Goal: Information Seeking & Learning: Learn about a topic

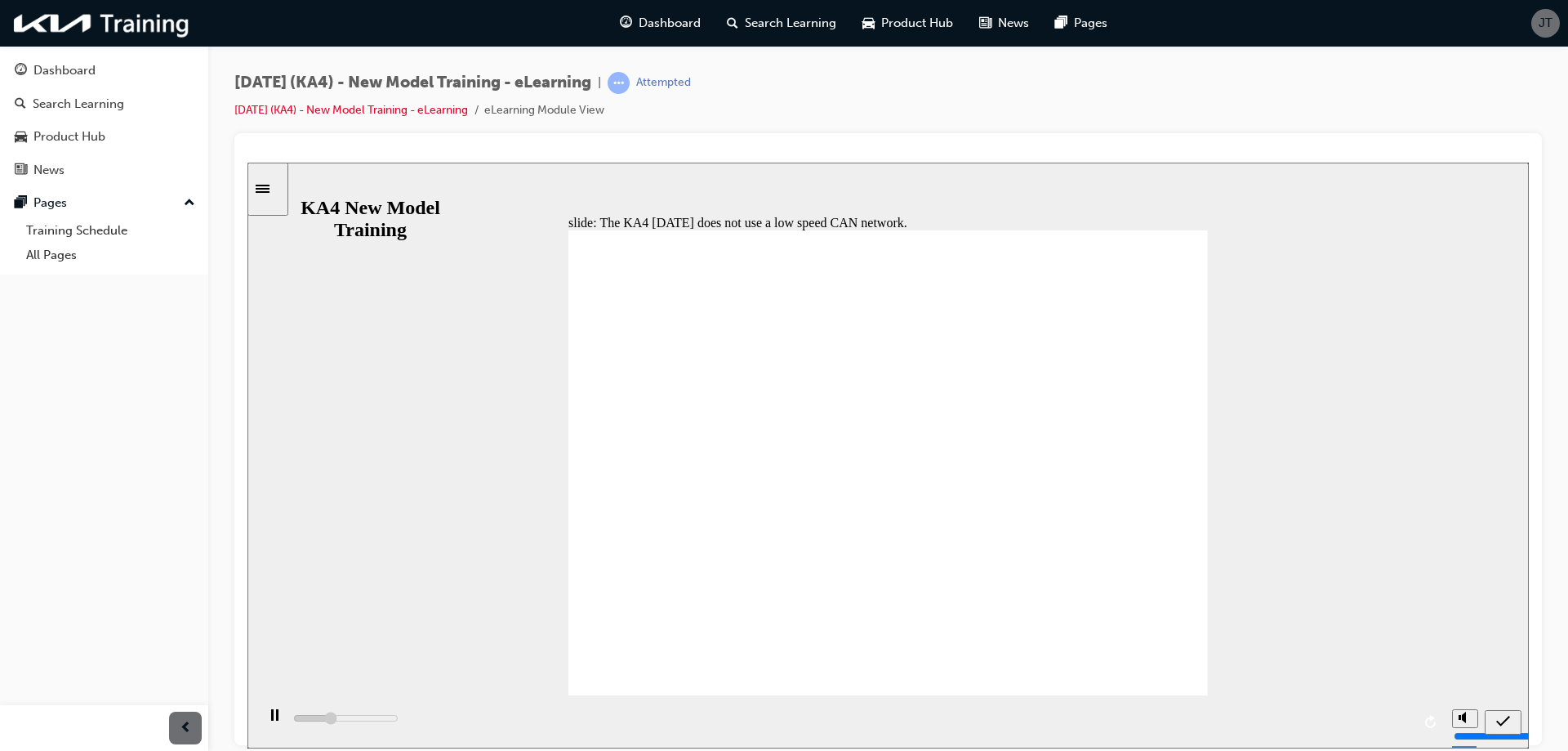
type input "1800"
radio input "true"
click at [1504, 720] on icon "submit" at bounding box center [1503, 720] width 14 height 10
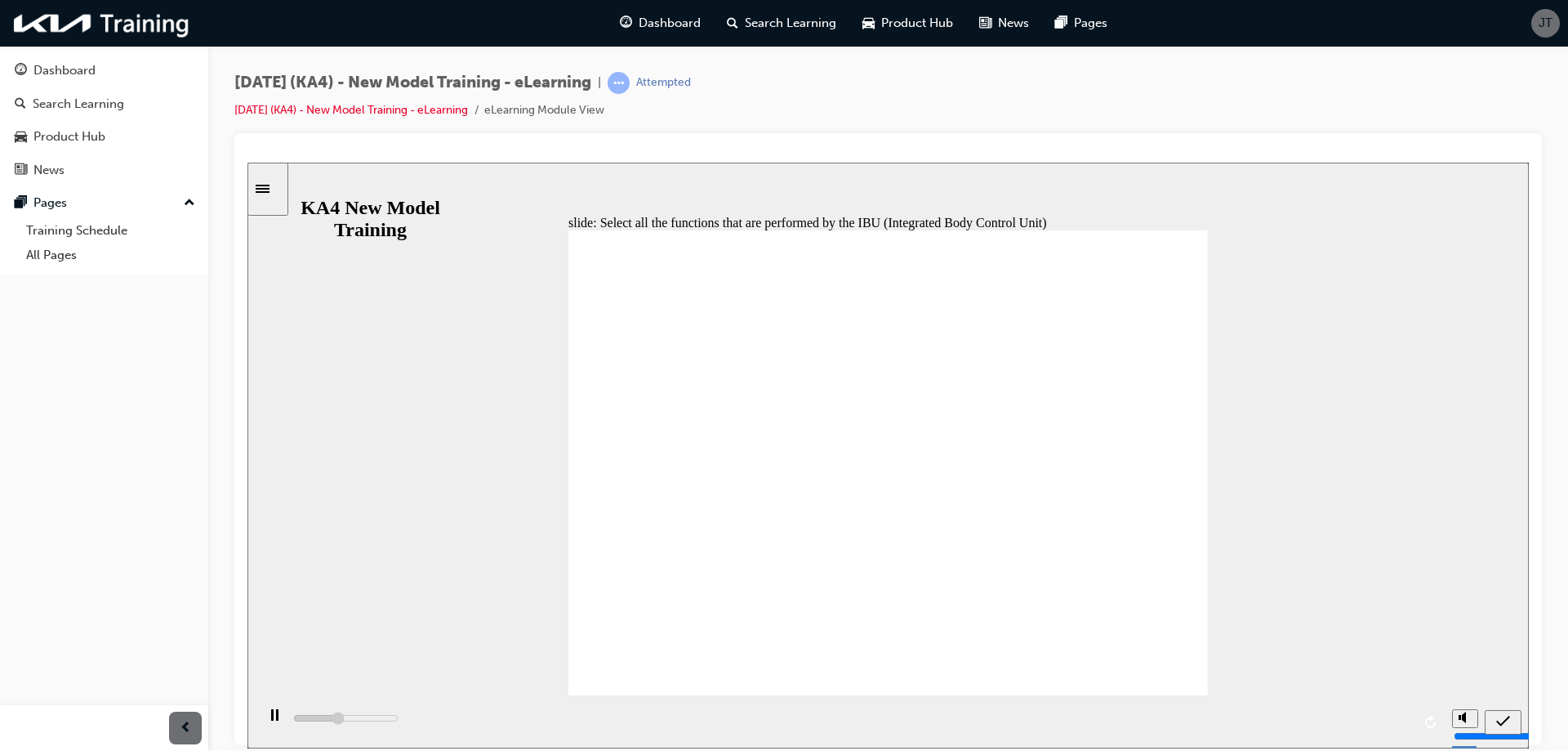
type input "2100"
checkbox input "true"
type input "2500"
checkbox input "true"
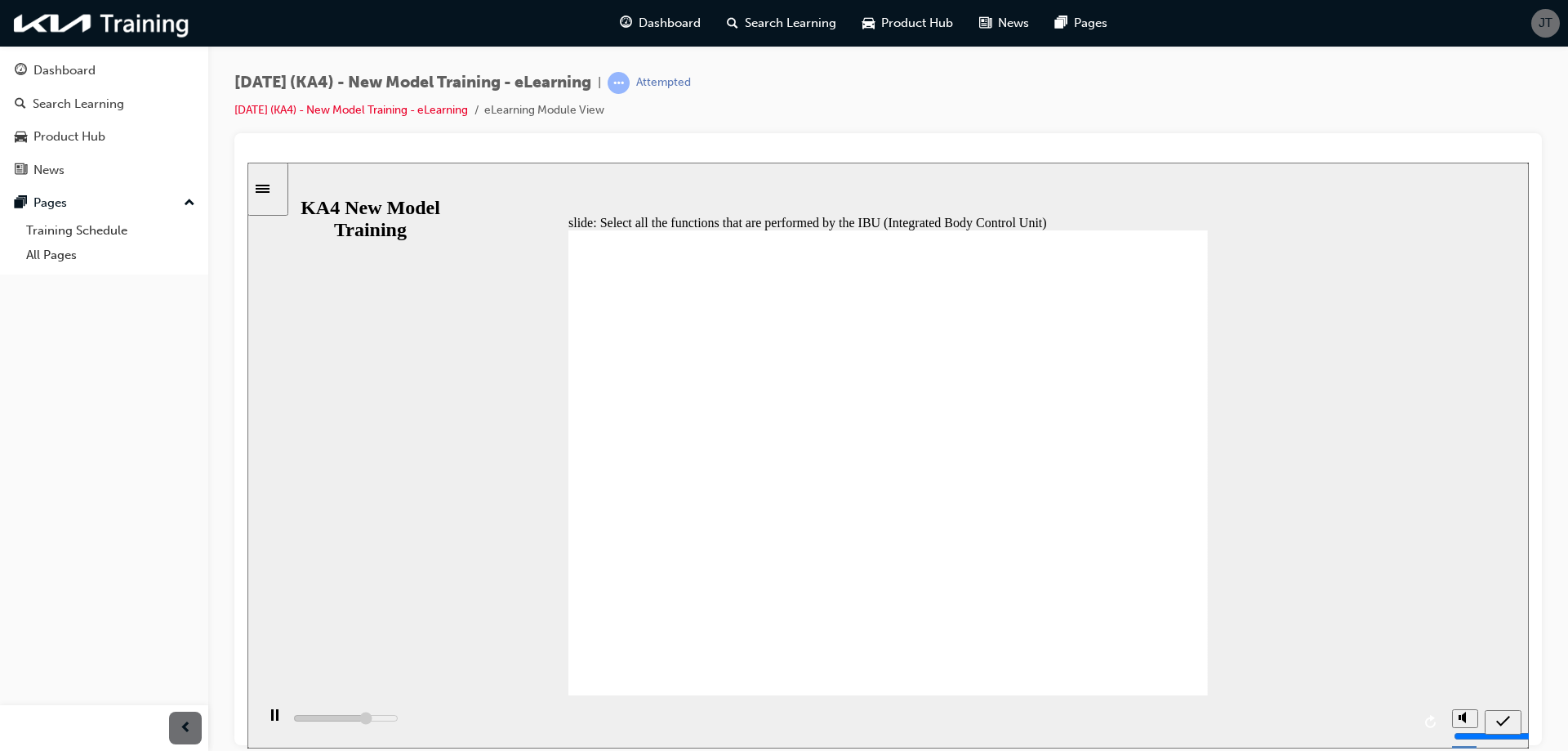
type input "3600"
checkbox input "false"
type input "4100"
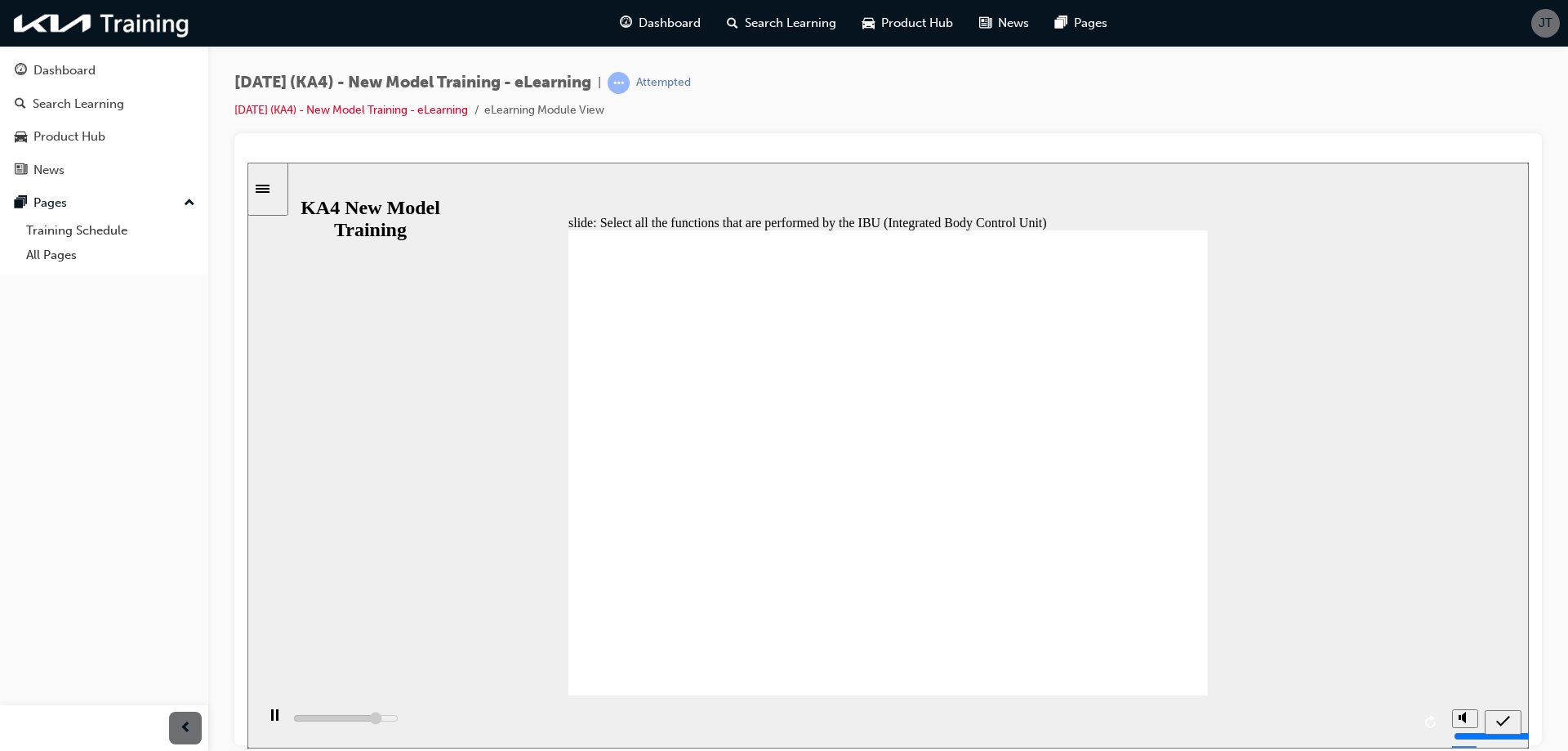
checkbox input "false"
type input "5000"
checkbox input "true"
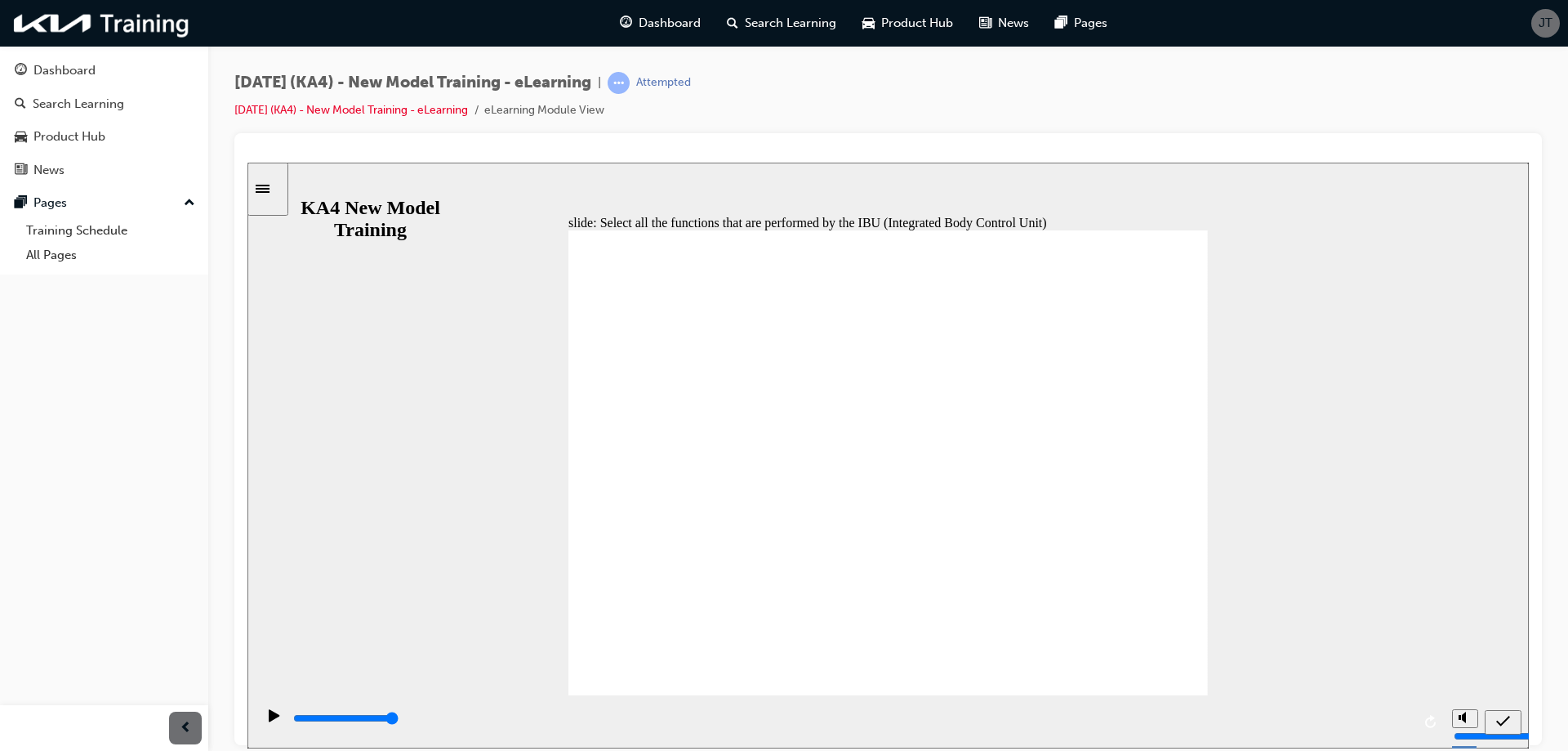
checkbox input "true"
click at [1501, 723] on icon "submit" at bounding box center [1503, 720] width 14 height 10
type input "5000"
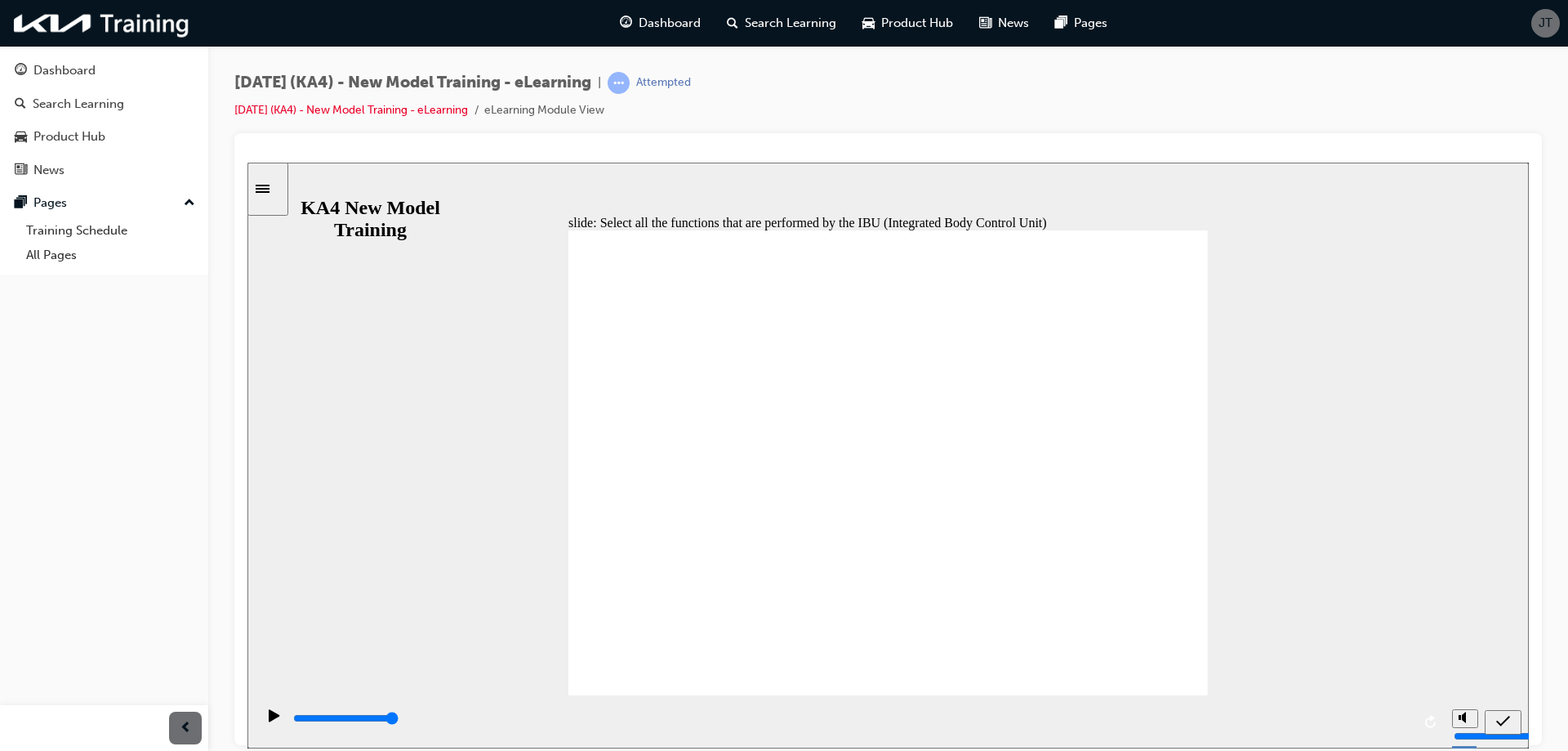
checkbox input "true"
click at [1507, 721] on icon "submit" at bounding box center [1503, 721] width 14 height 15
type input "5000"
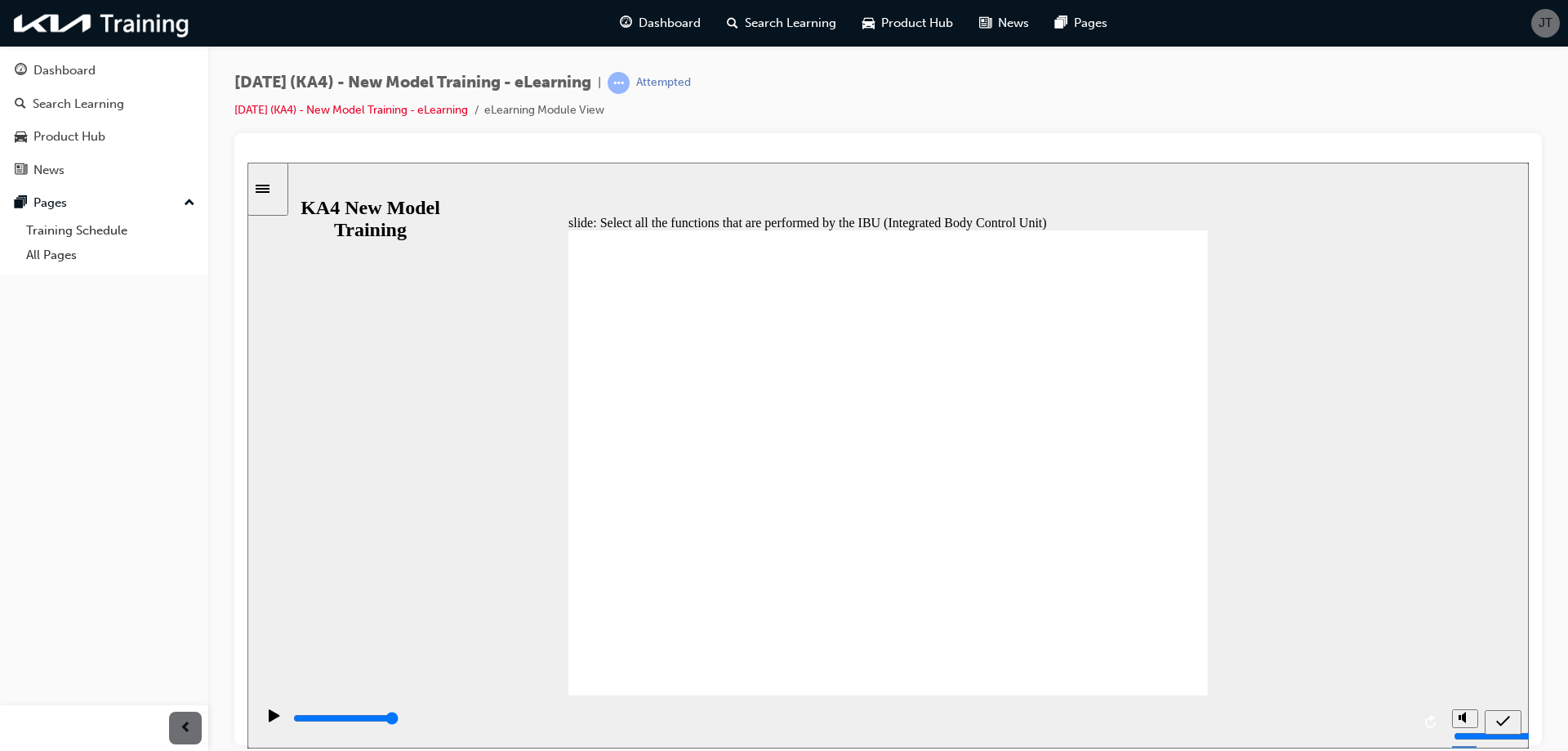
checkbox input "true"
click at [1500, 723] on icon "submit" at bounding box center [1503, 720] width 14 height 10
type input "5000"
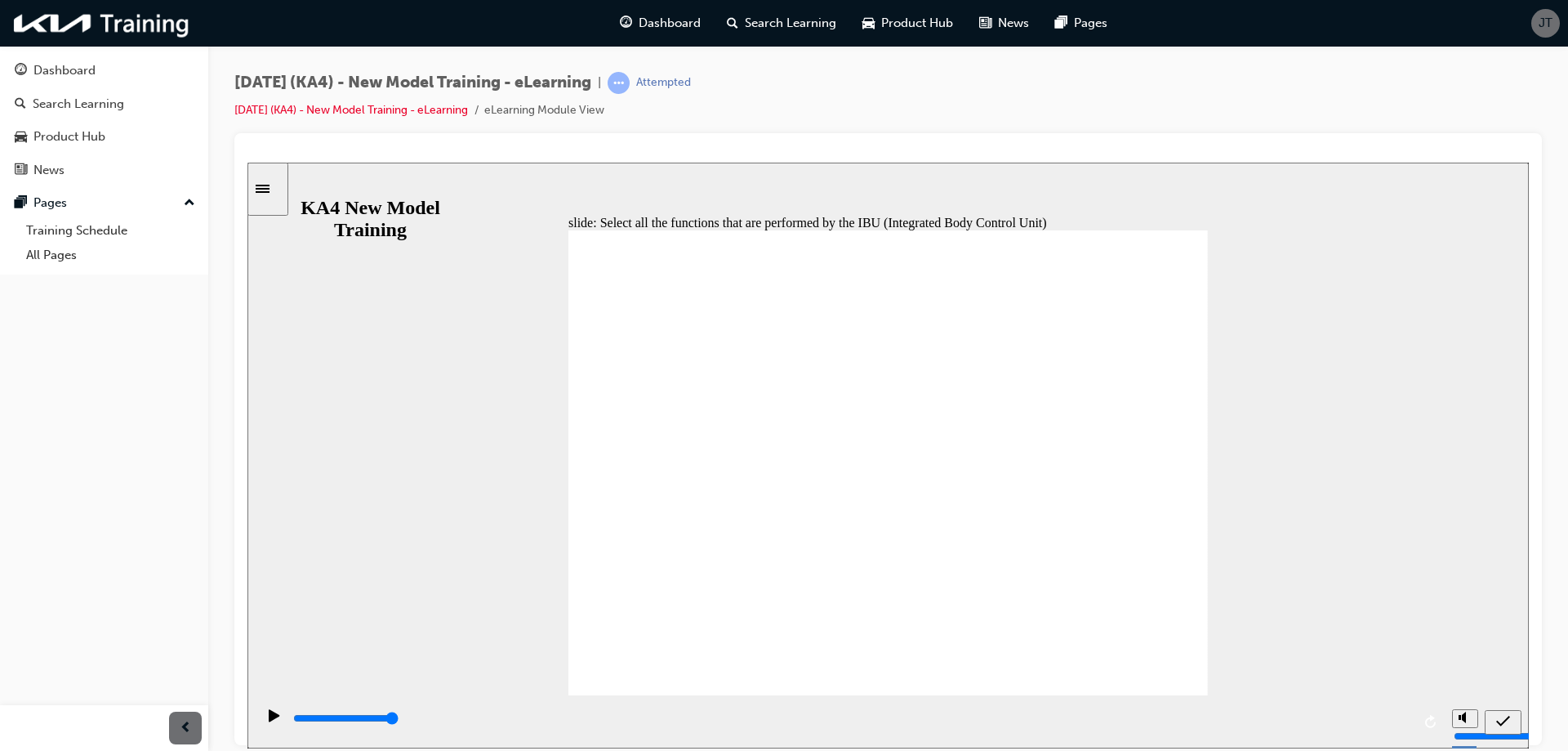
checkbox input "true"
checkbox input "false"
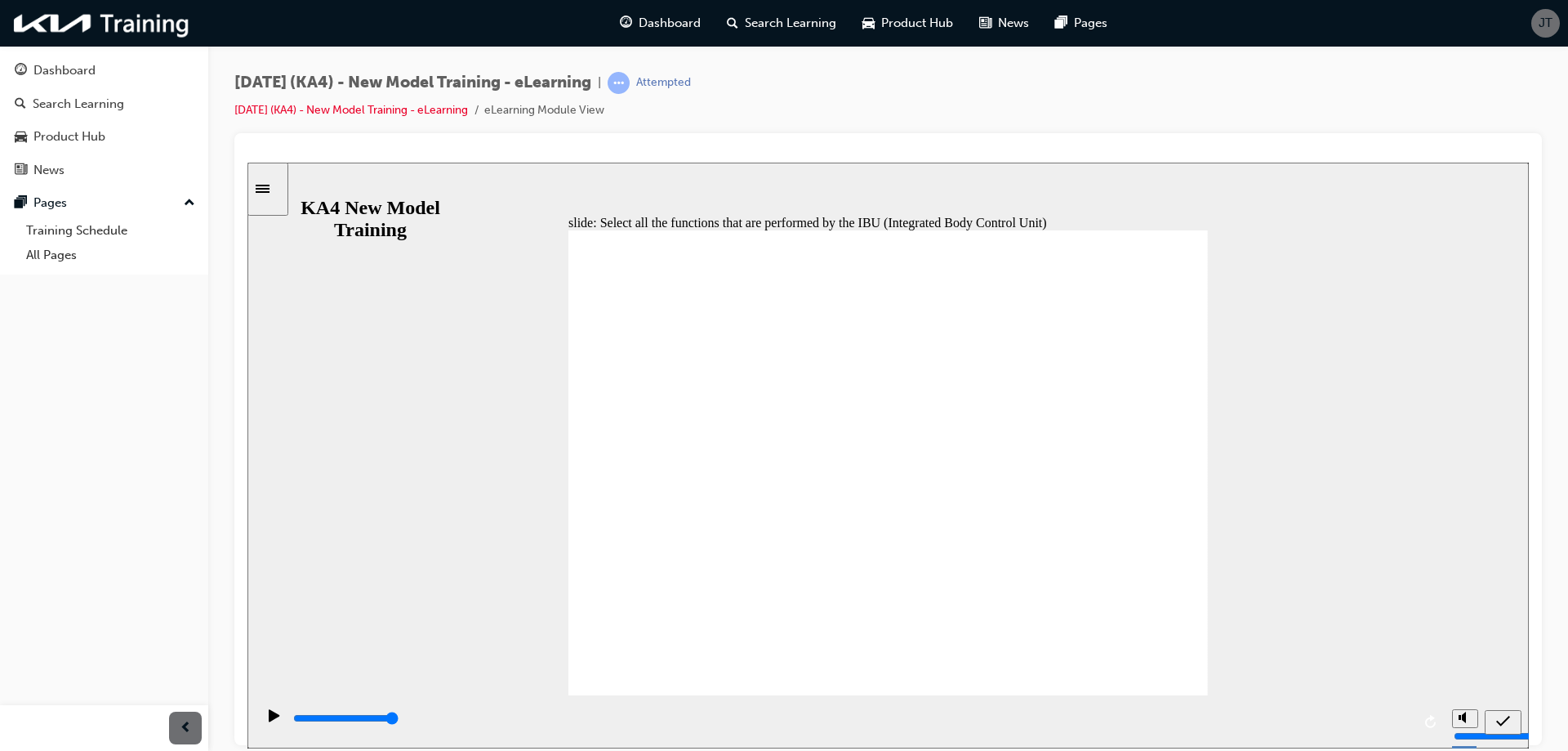
click at [1503, 727] on icon "submit" at bounding box center [1503, 721] width 14 height 15
type input "5000"
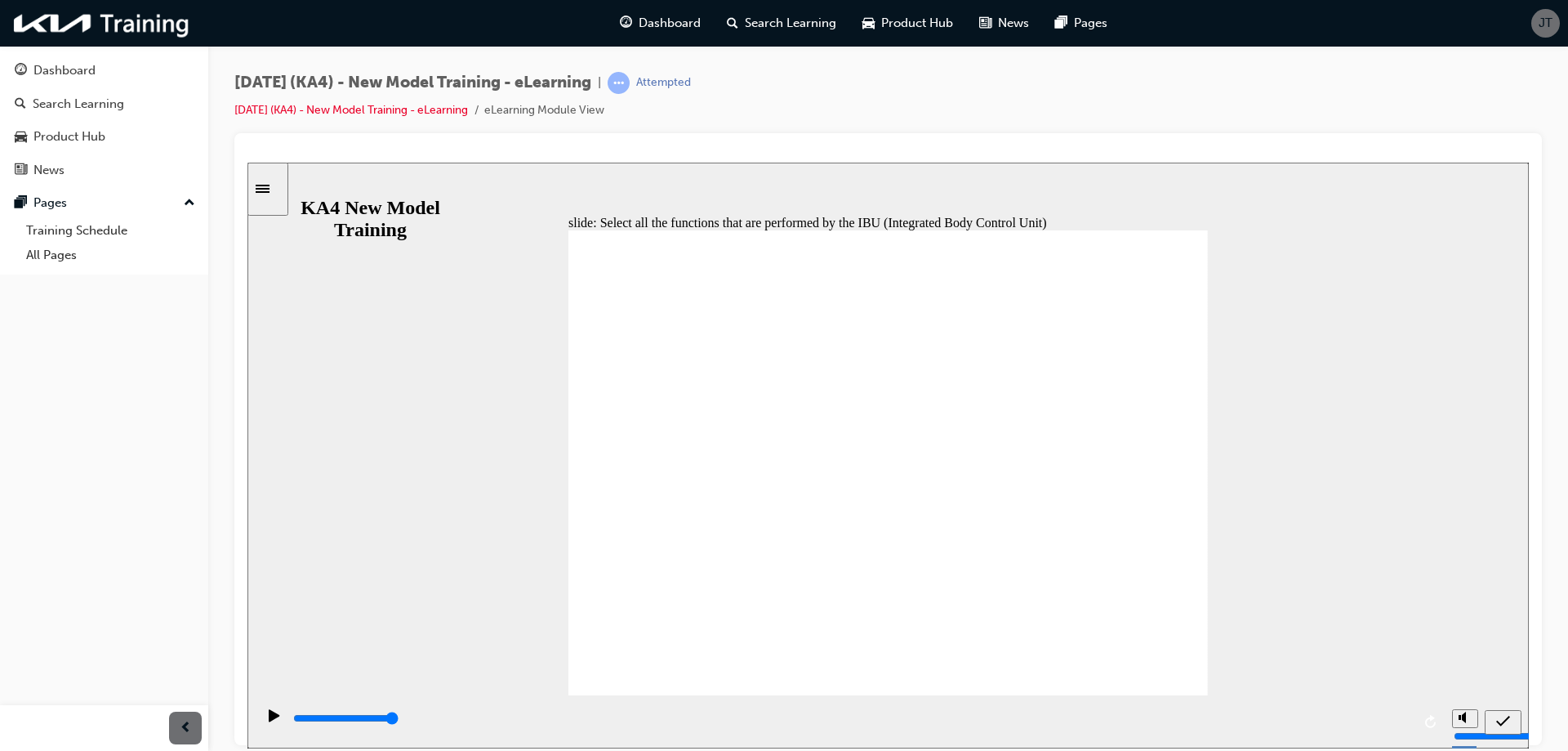
checkbox input "false"
click at [1505, 728] on span "submit" at bounding box center [1503, 724] width 14 height 12
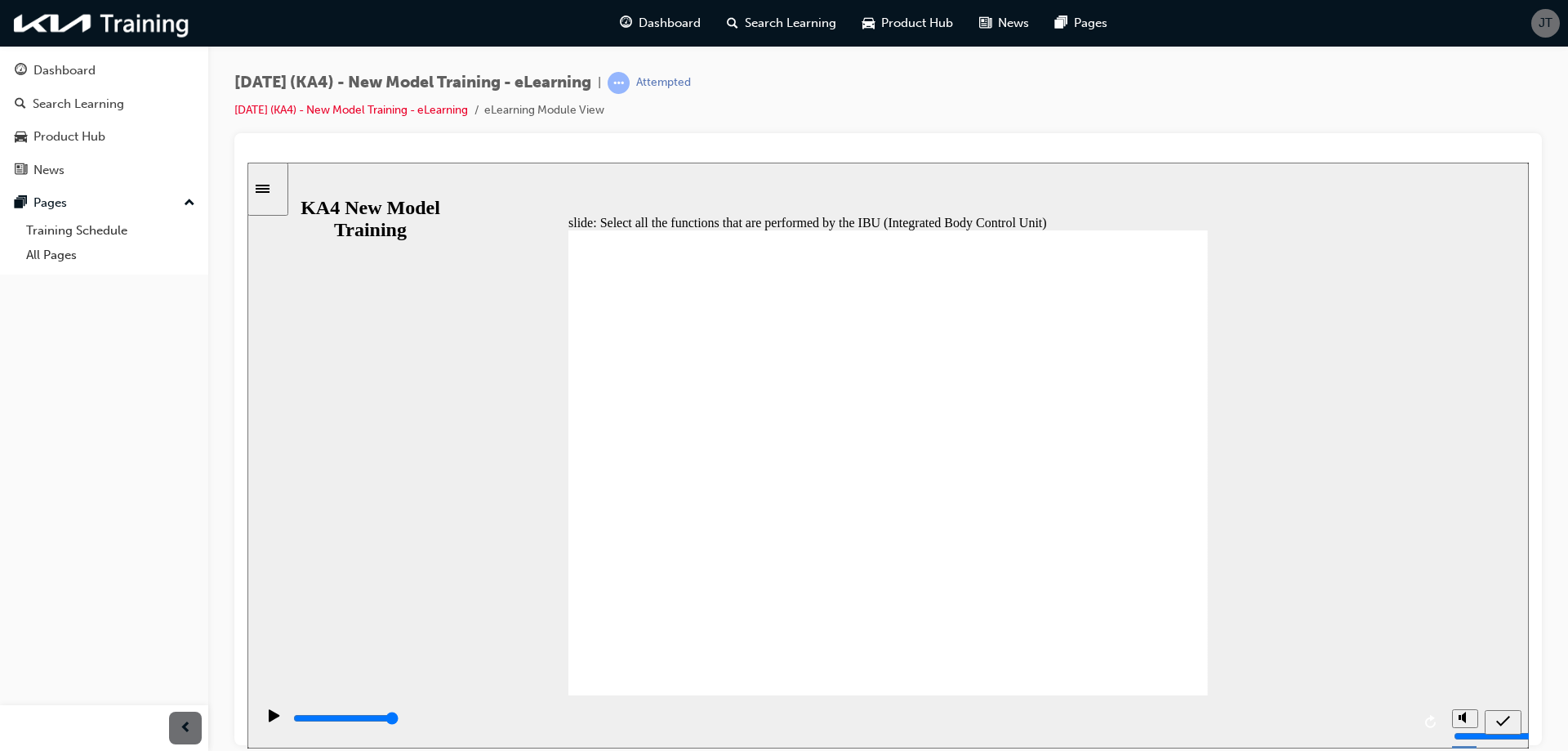
type input "5000"
checkbox input "false"
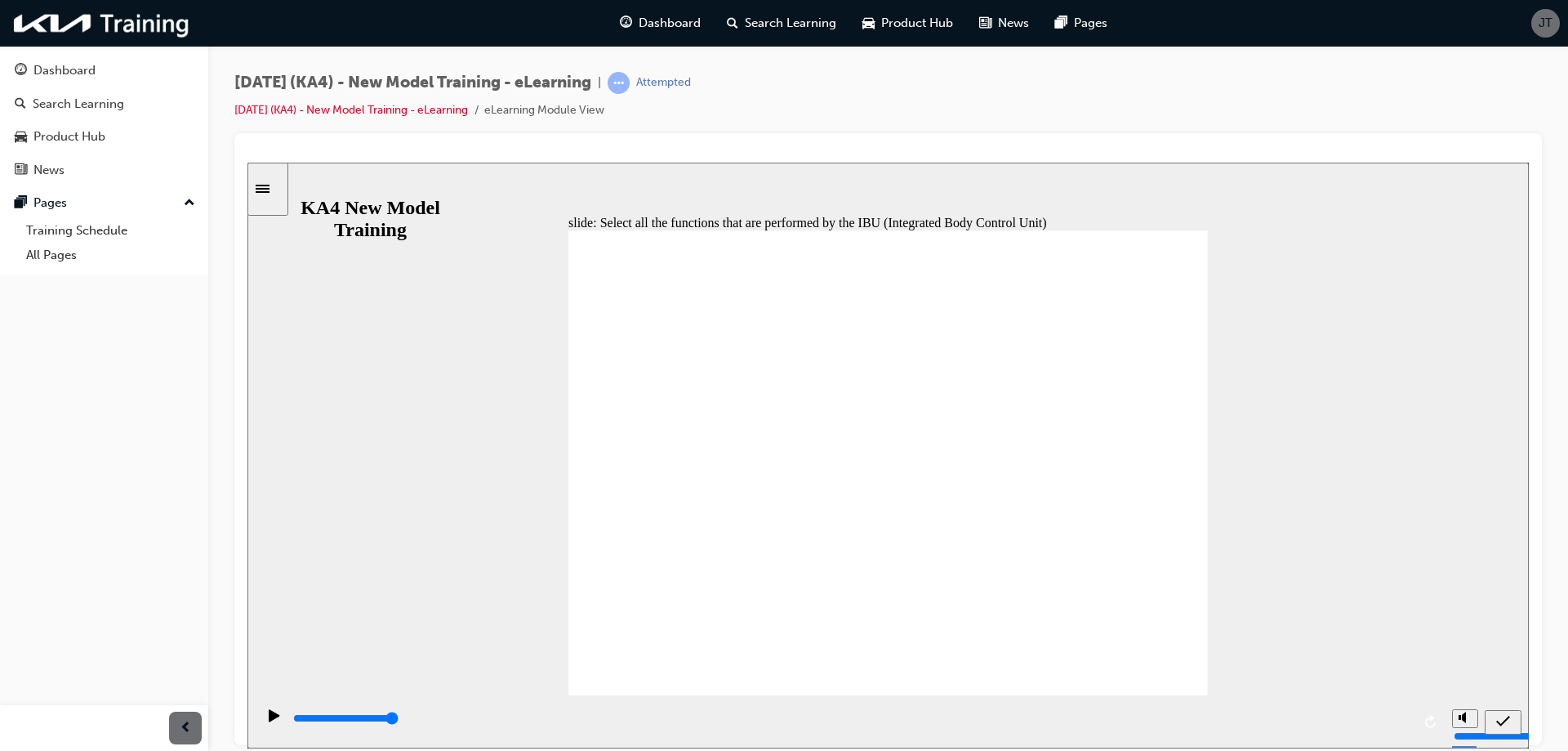
checkbox input "false"
checkbox input "true"
click at [1500, 723] on icon "submit" at bounding box center [1503, 720] width 14 height 10
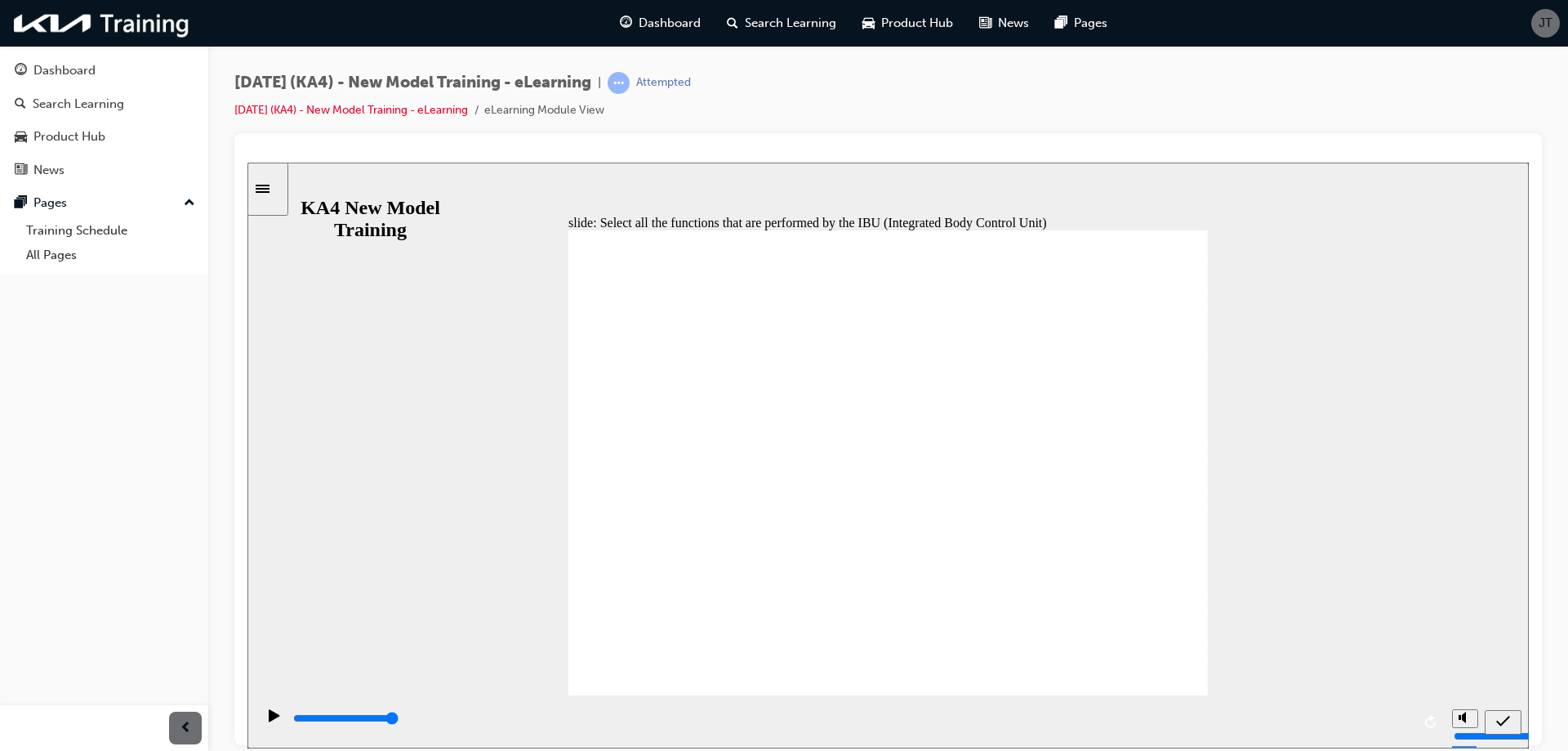
type input "5000"
checkbox input "true"
click at [1509, 718] on icon "submit" at bounding box center [1503, 721] width 14 height 15
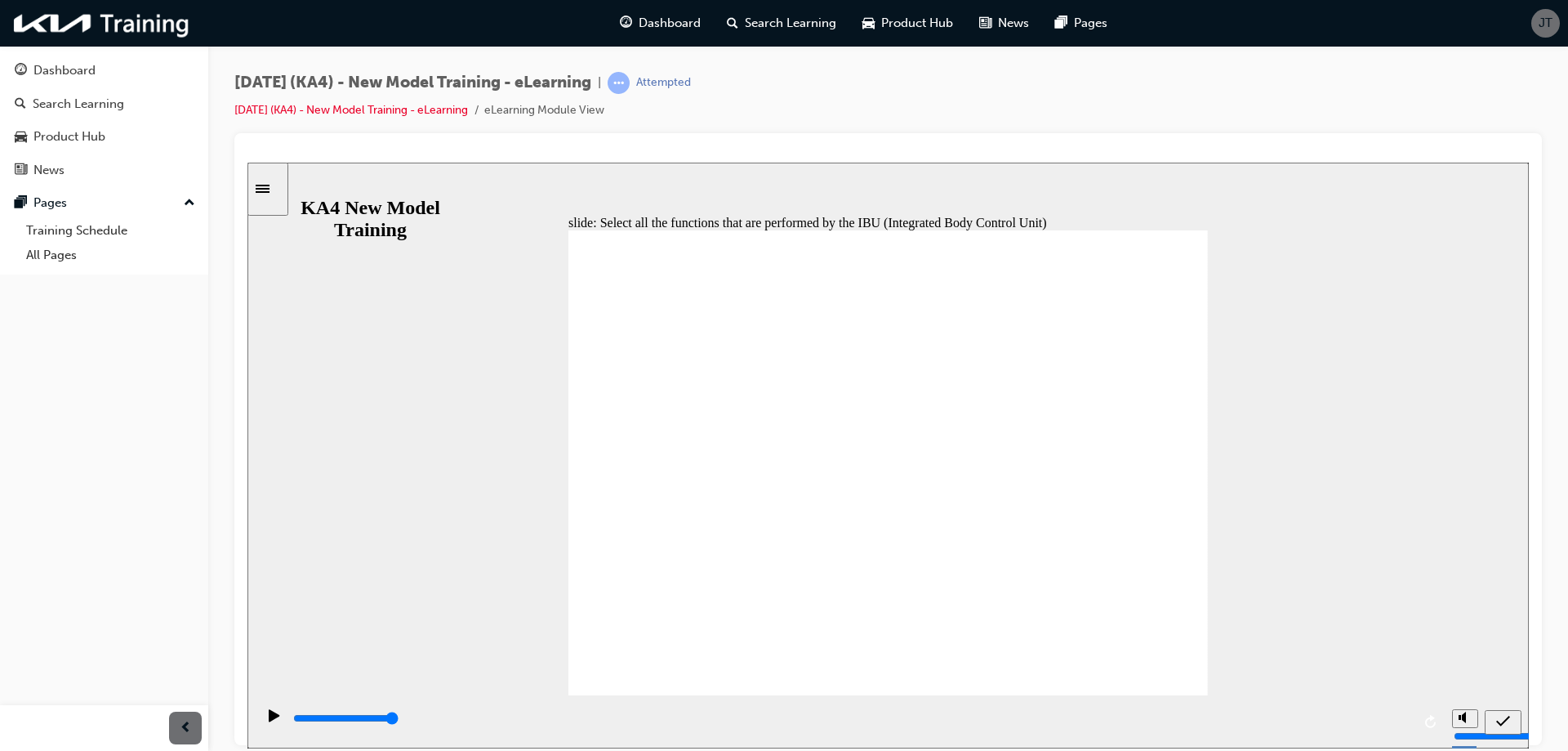
type input "5000"
checkbox input "false"
checkbox input "true"
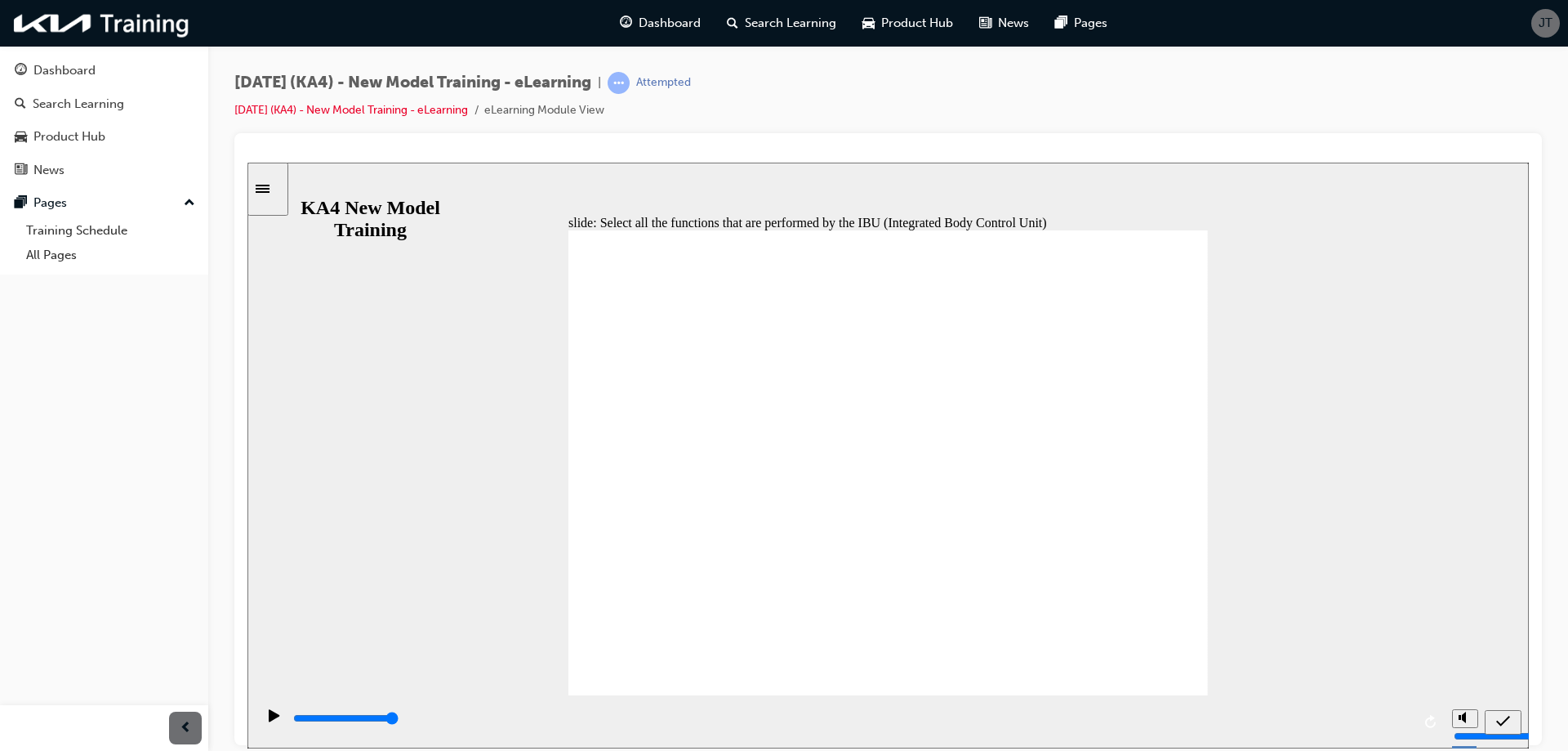
click at [1502, 718] on icon "submit" at bounding box center [1503, 721] width 14 height 15
type input "5000"
checkbox input "true"
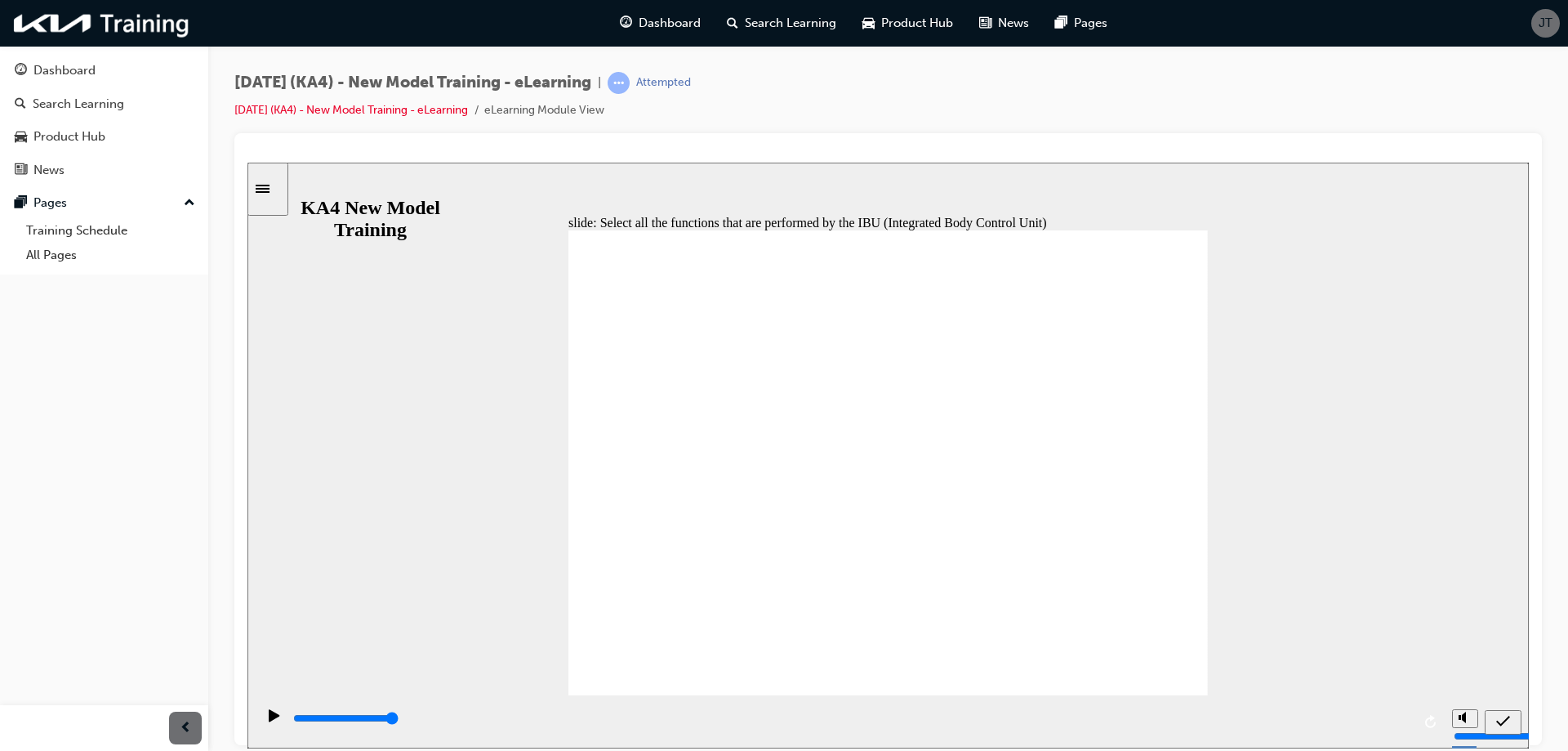
click at [1508, 716] on icon "submit" at bounding box center [1503, 720] width 14 height 10
type input "5000"
checkbox input "false"
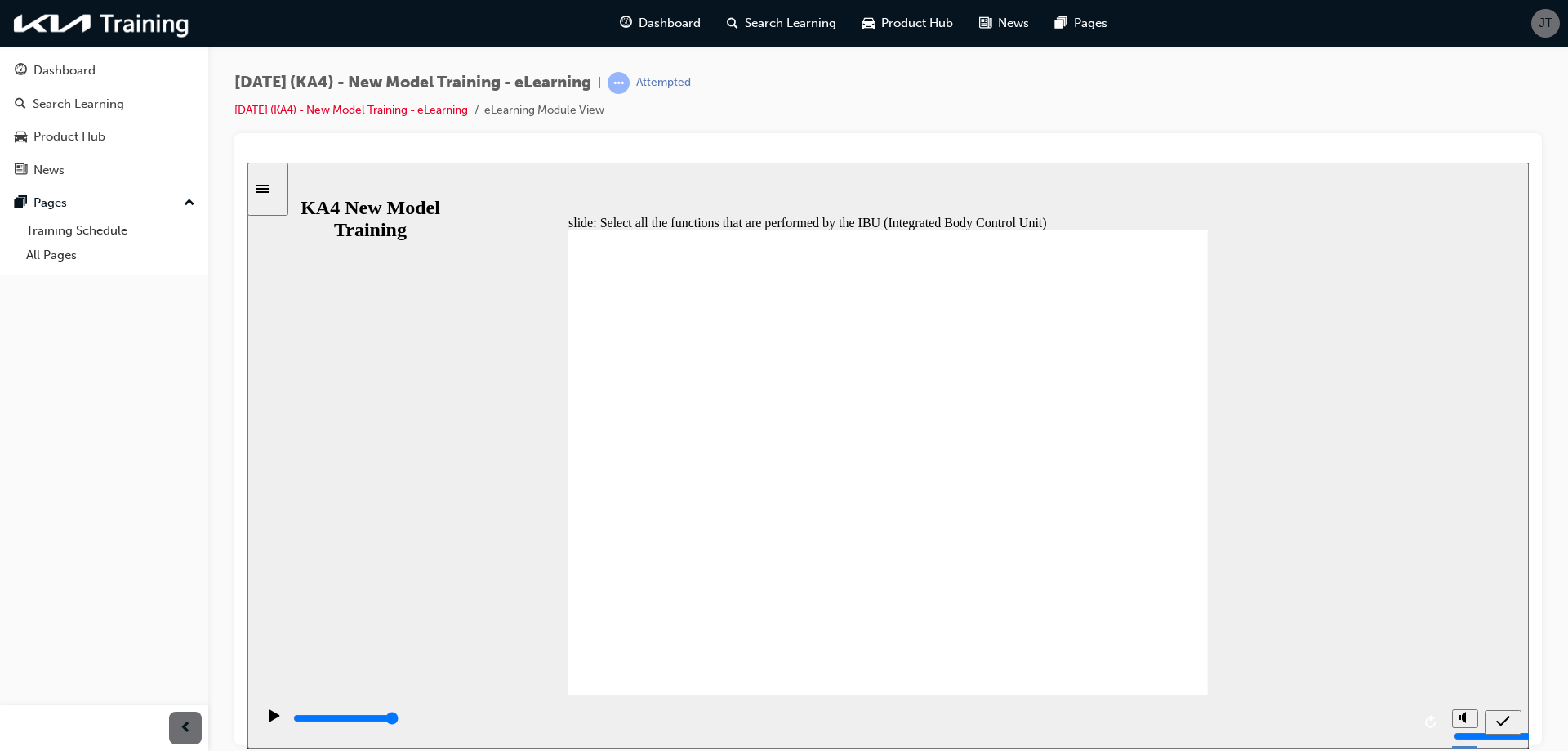
click at [1497, 728] on span "submit" at bounding box center [1503, 724] width 14 height 12
type input "5000"
checkbox input "true"
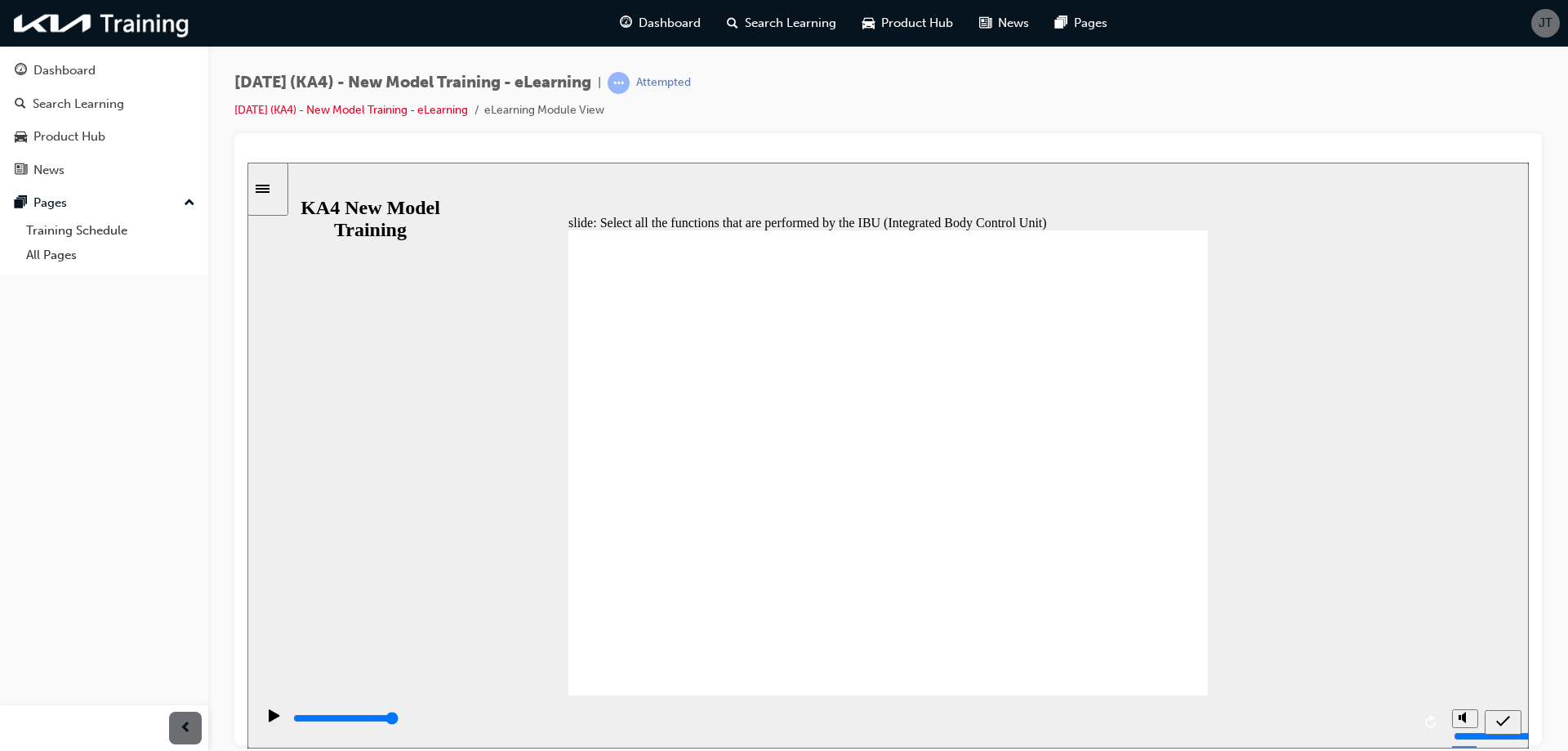
click at [1508, 720] on icon "submit" at bounding box center [1503, 721] width 14 height 15
type input "5000"
click at [393, 446] on div "slide: Select all the functions that are performed by the IBU (Integrated Body …" at bounding box center [888, 455] width 1281 height 586
click at [313, 188] on div "slide: Select all the functions that are performed by the IBU (Integrated Body …" at bounding box center [888, 455] width 1281 height 586
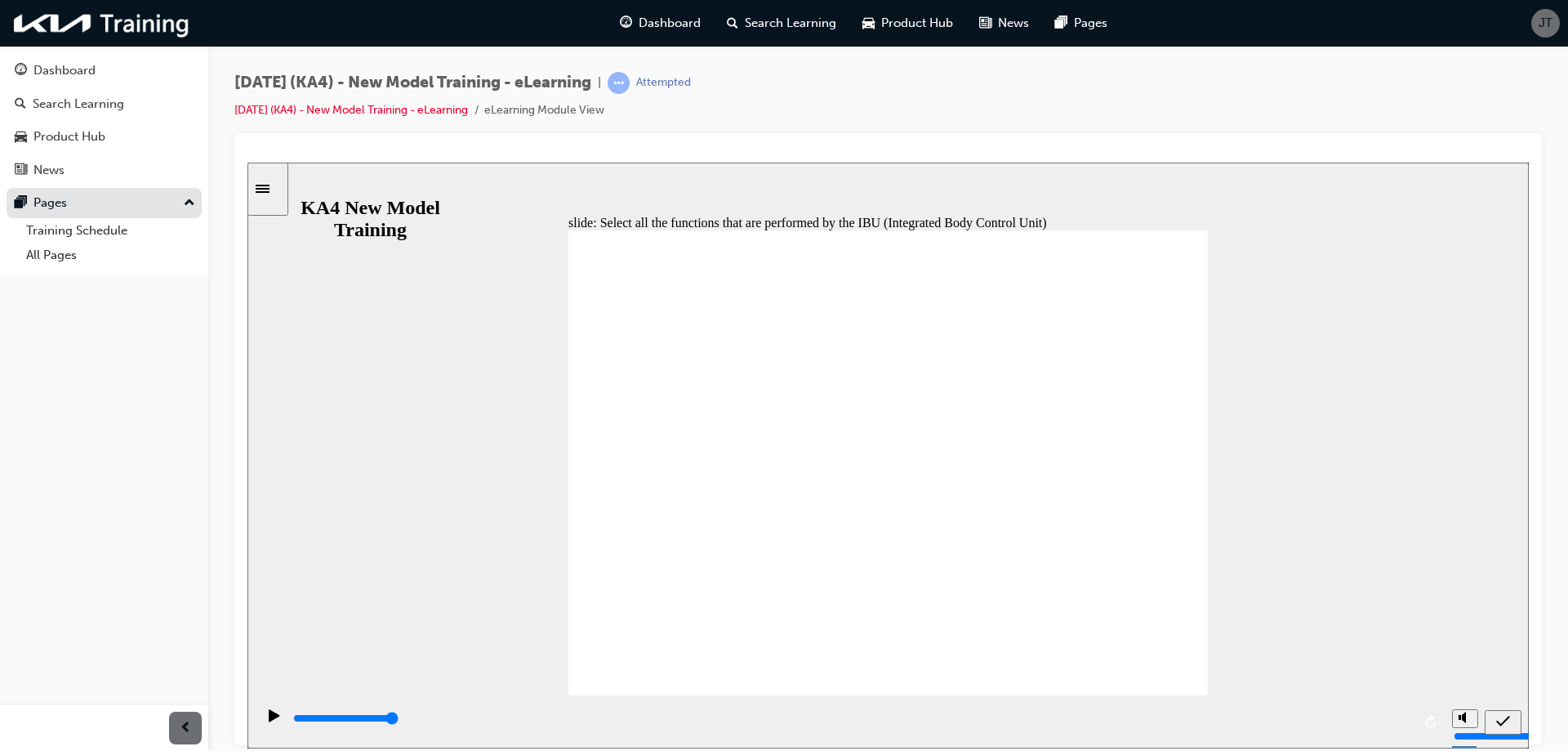
click at [114, 209] on div "Pages" at bounding box center [104, 203] width 179 height 21
click at [145, 203] on div "Pages" at bounding box center [104, 203] width 179 height 21
click at [168, 267] on link "All Pages" at bounding box center [111, 255] width 182 height 25
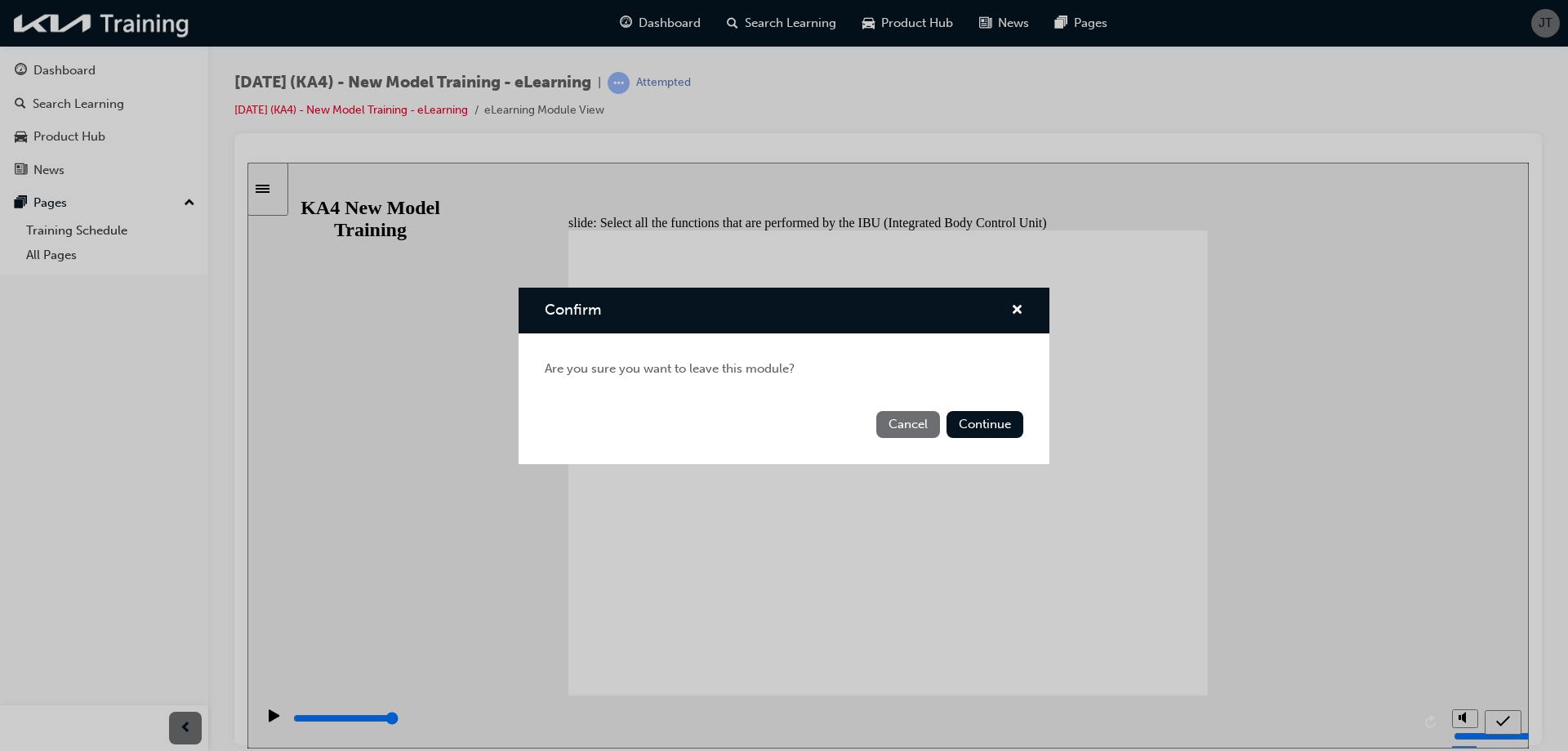
click at [895, 426] on button "Cancel" at bounding box center [909, 424] width 64 height 27
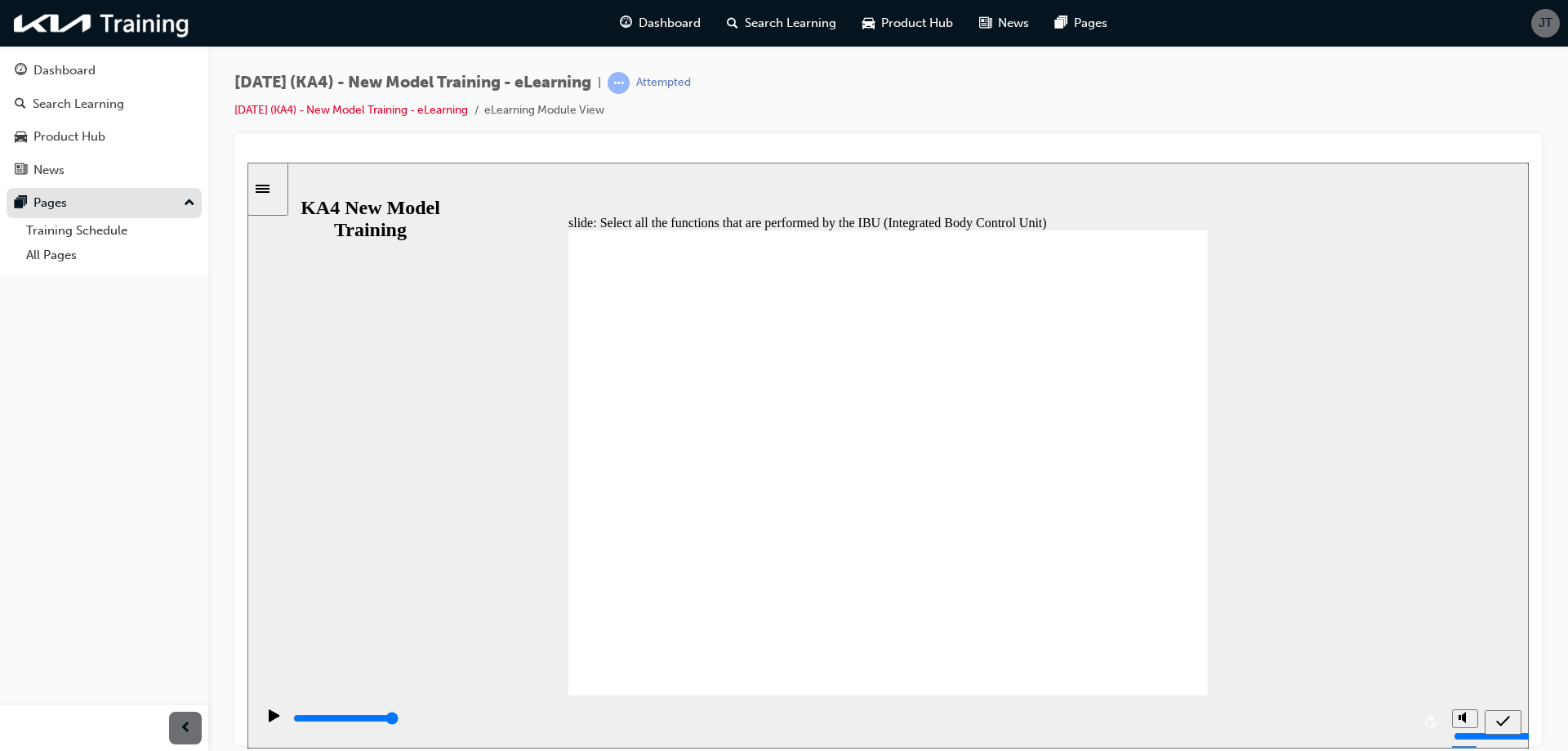
click at [66, 209] on div "Pages" at bounding box center [51, 203] width 34 height 19
click at [41, 176] on div "News" at bounding box center [49, 170] width 31 height 19
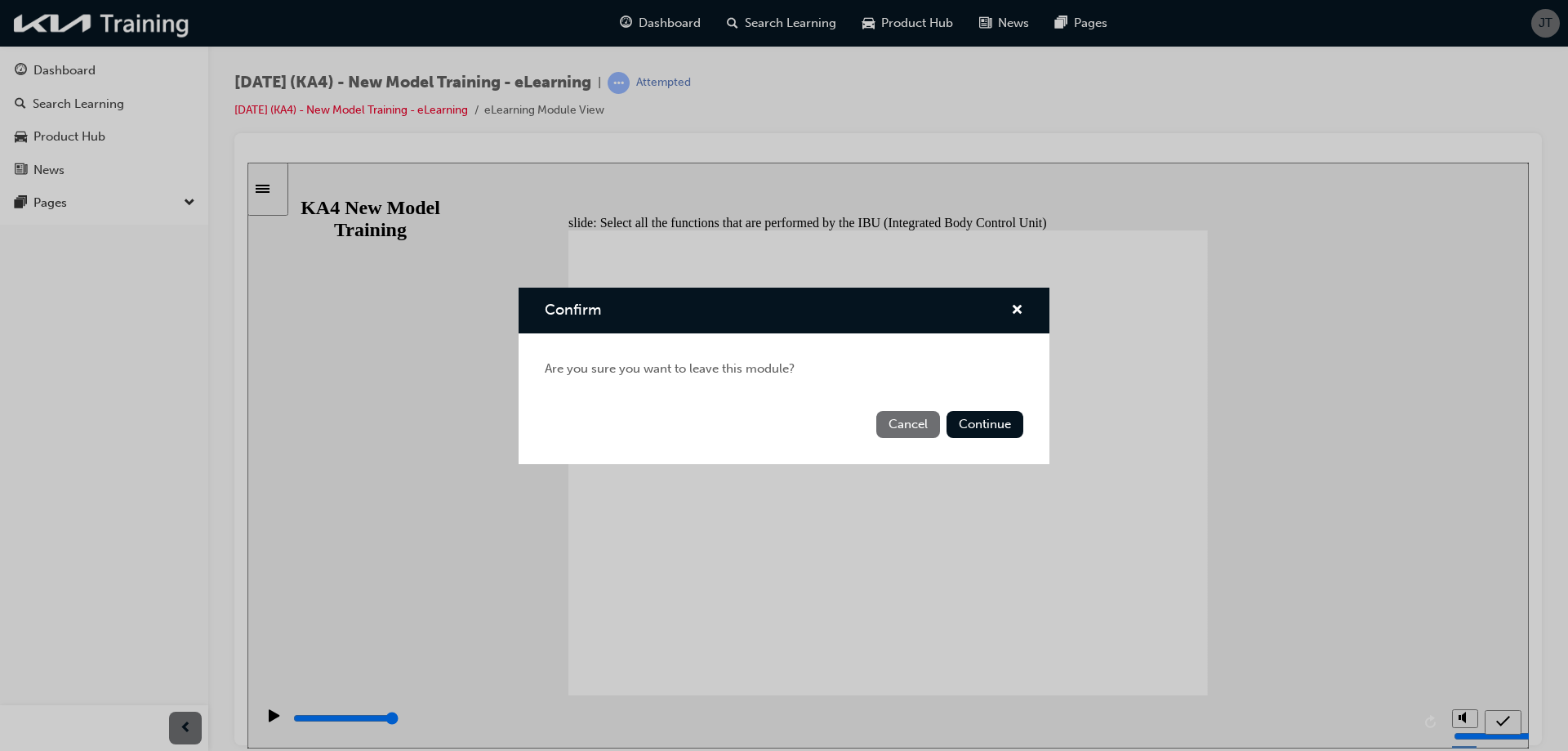
click at [933, 422] on button "Cancel" at bounding box center [909, 424] width 64 height 27
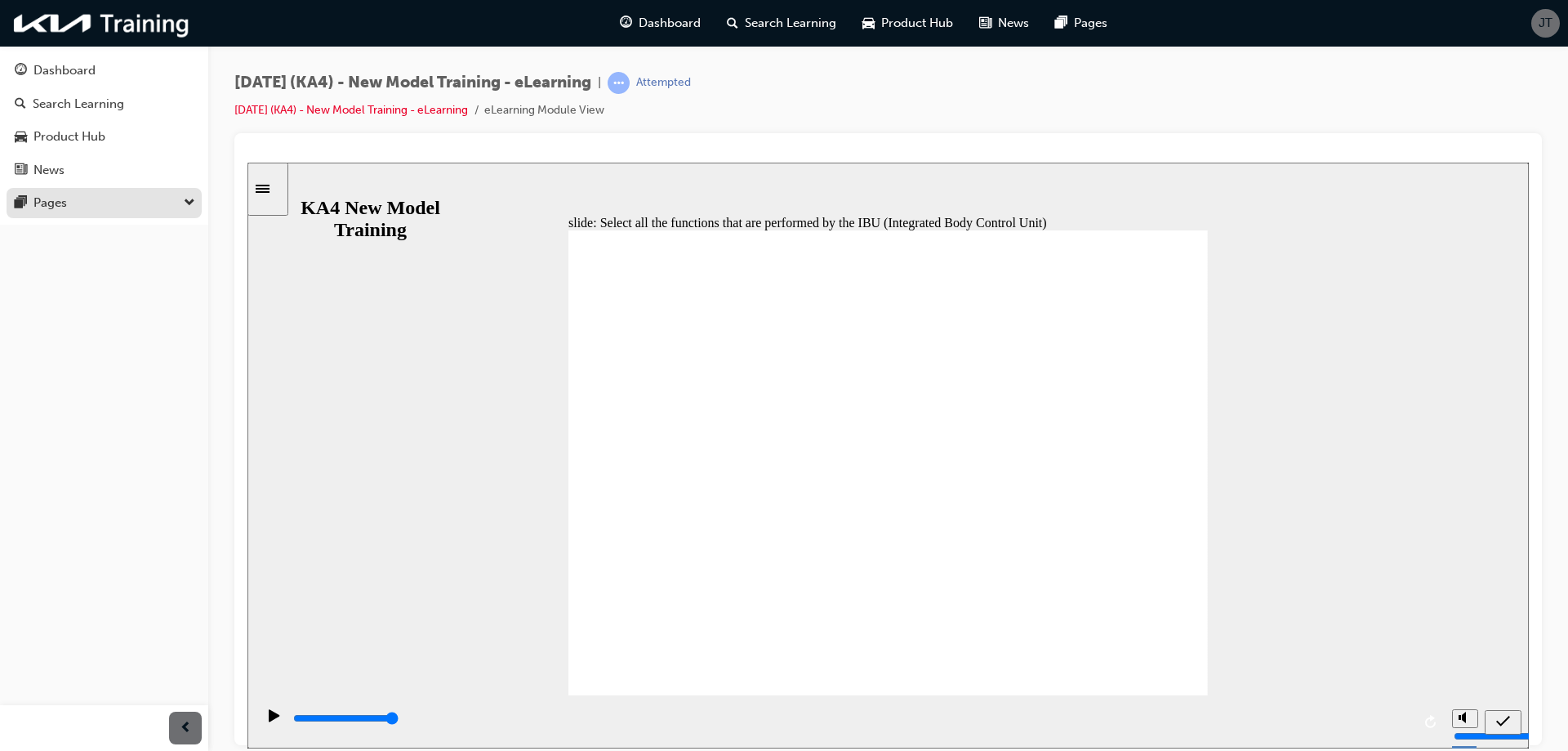
click at [114, 207] on div "Pages" at bounding box center [104, 203] width 179 height 21
click at [40, 264] on link "All Pages" at bounding box center [111, 255] width 182 height 25
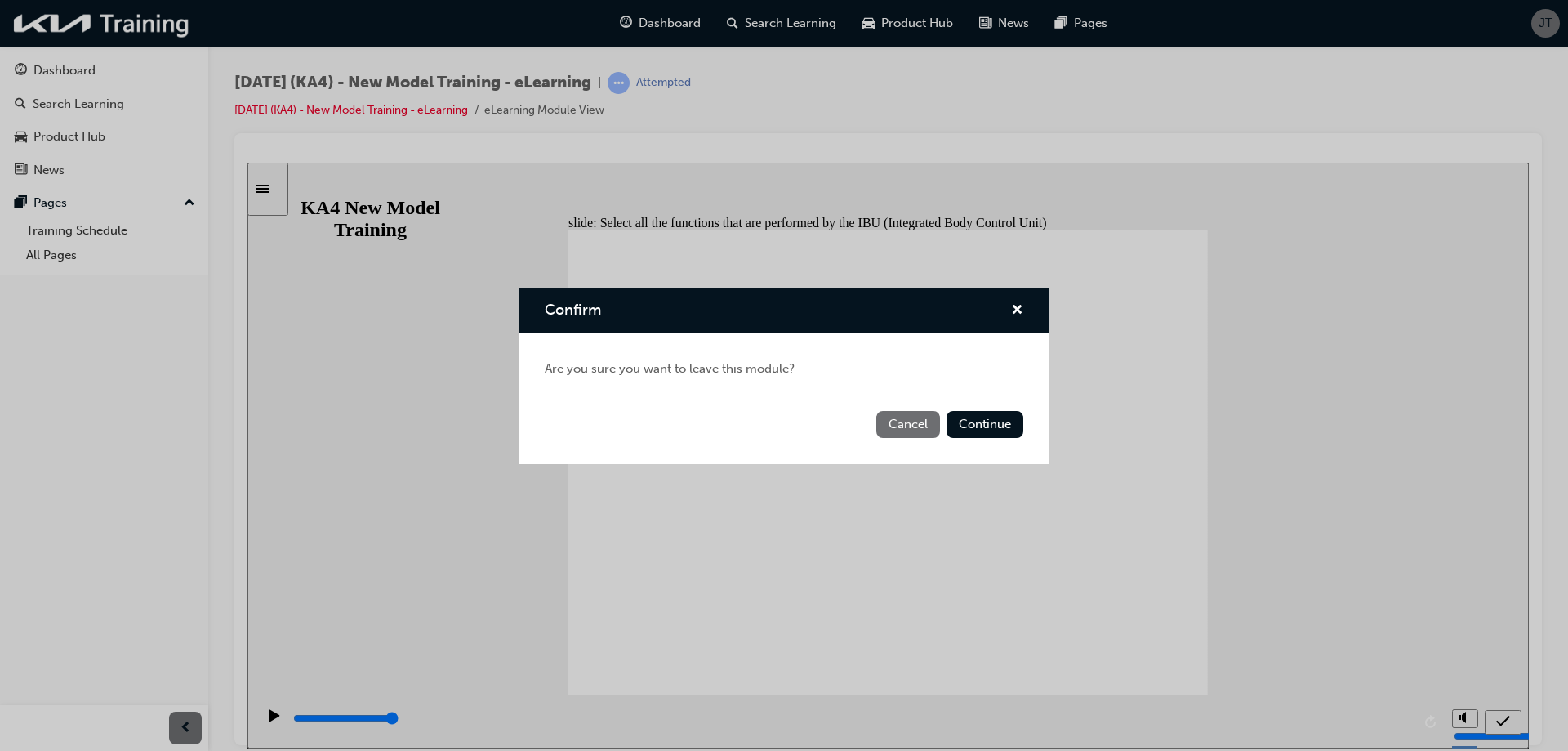
click at [906, 419] on button "Cancel" at bounding box center [909, 424] width 64 height 27
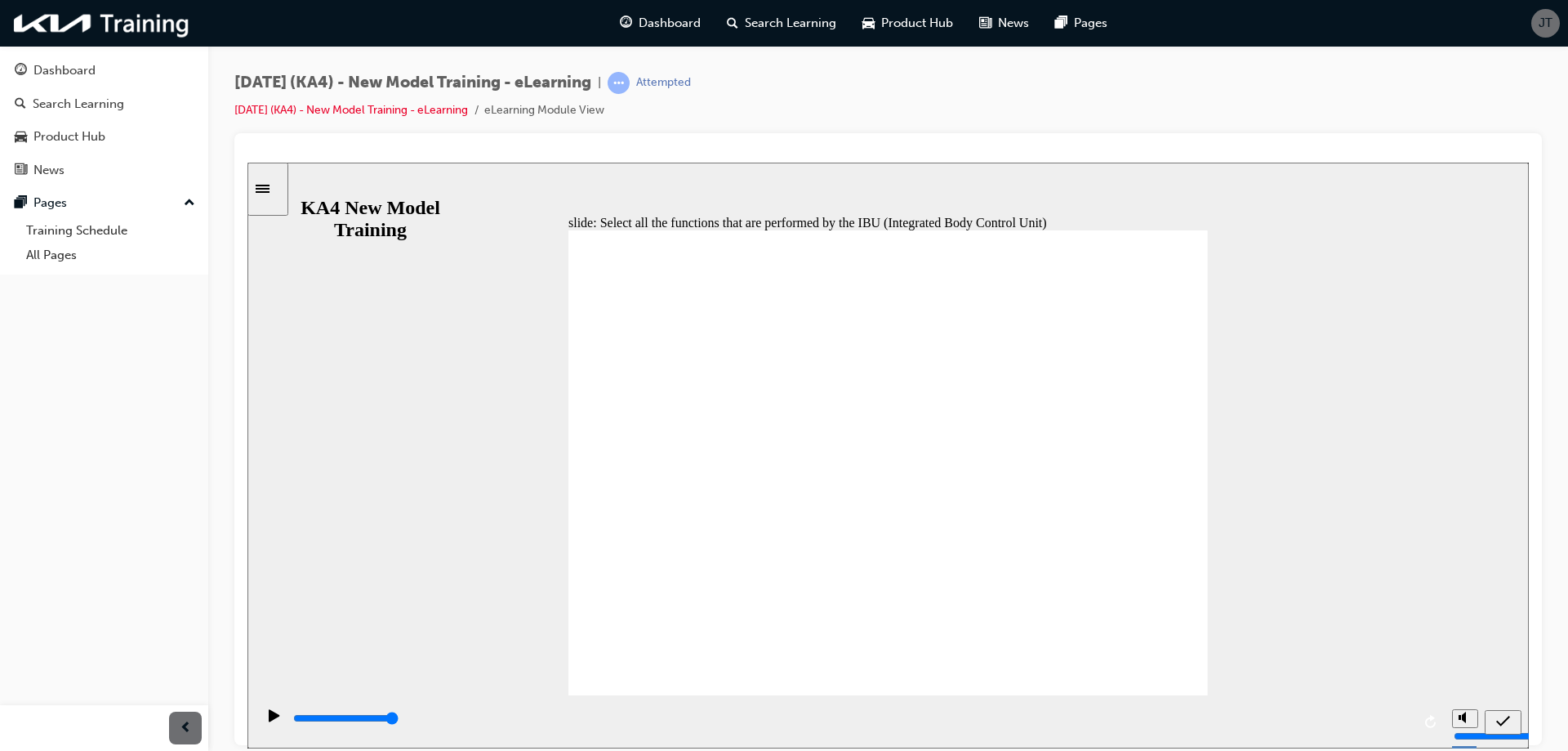
checkbox input "false"
checkbox input "true"
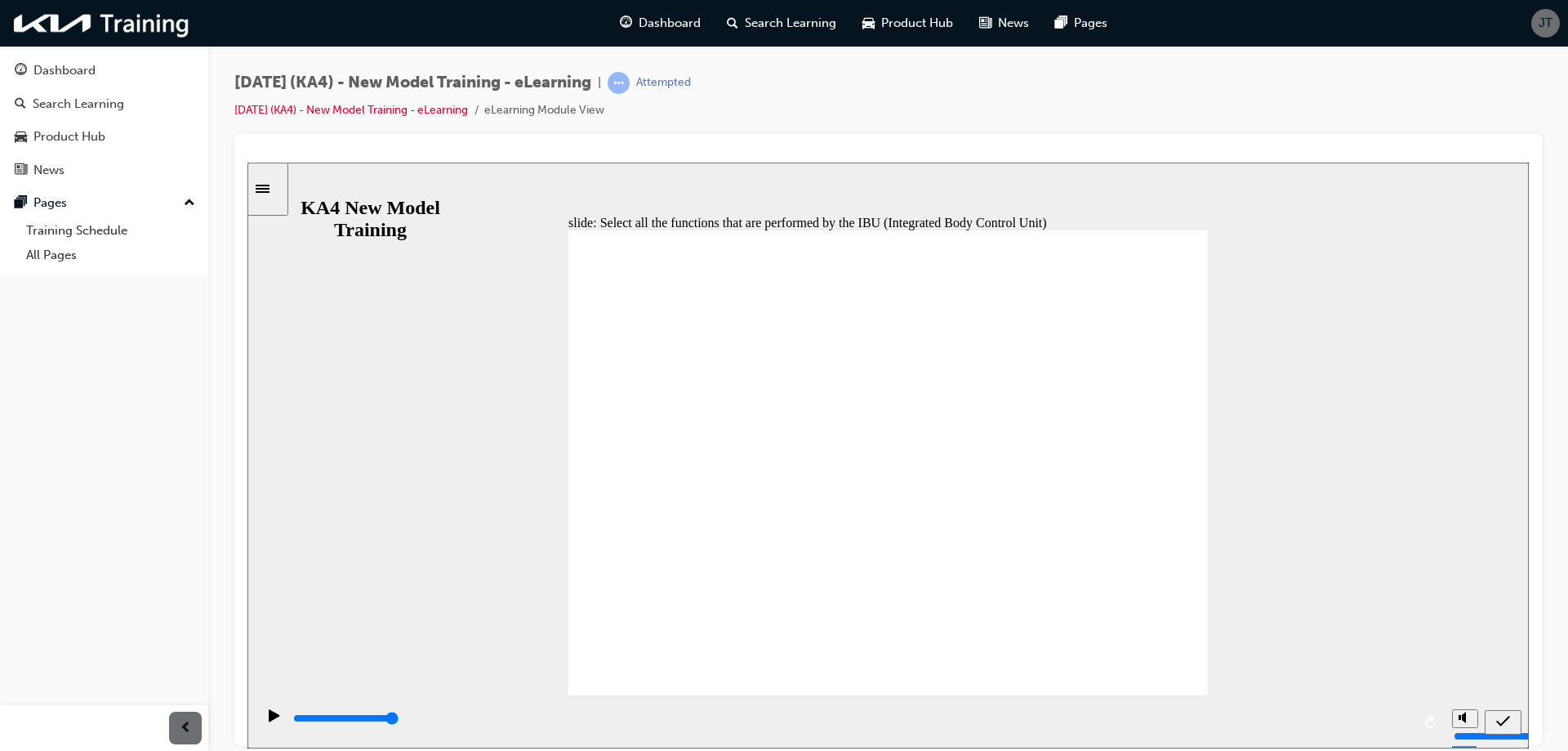
checkbox input "true"
click at [1497, 723] on icon "submit" at bounding box center [1503, 721] width 14 height 15
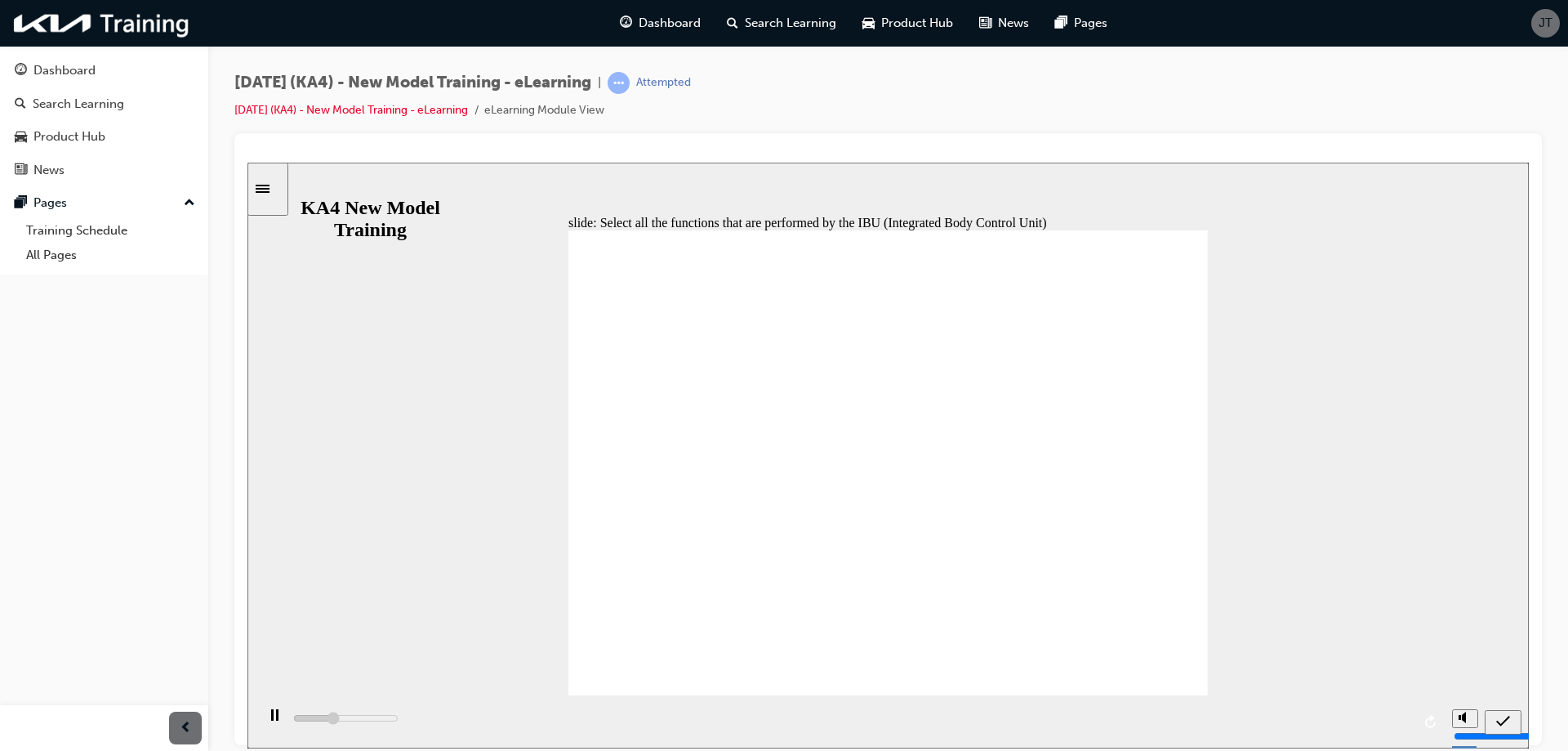
type input "1800"
radio input "true"
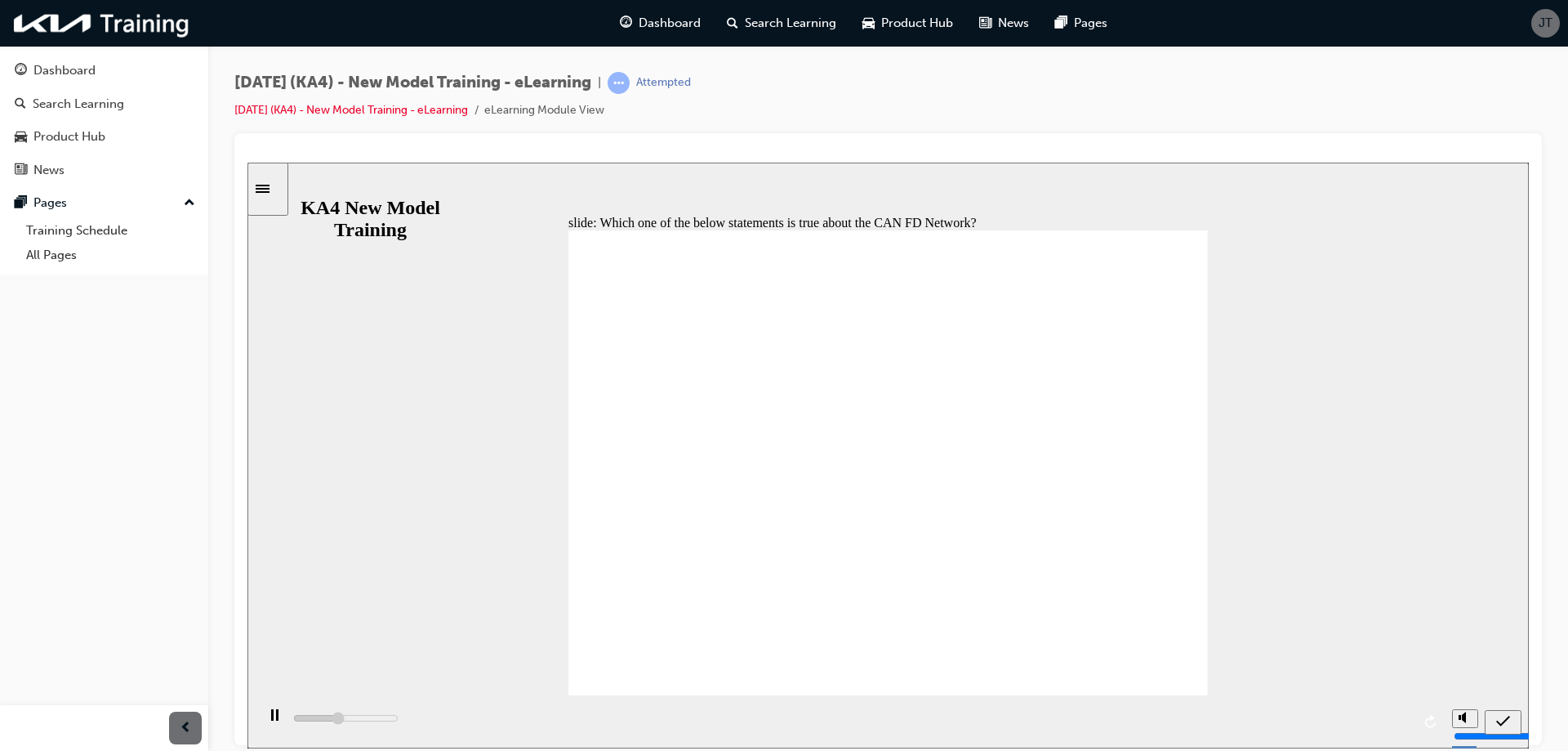
type input "2100"
radio input "false"
radio input "true"
type input "3400"
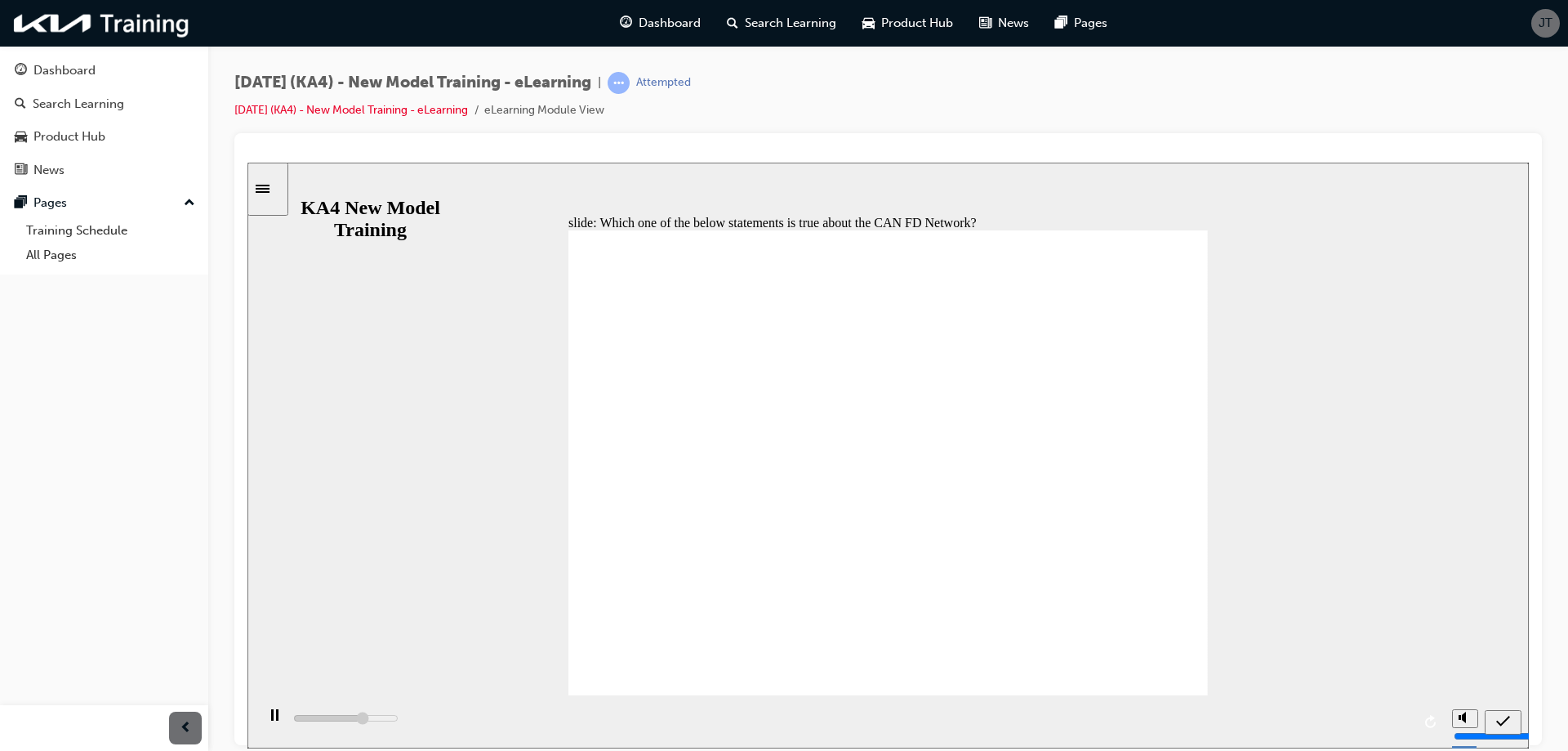
radio input "true"
drag, startPoint x: 1496, startPoint y: 716, endPoint x: 1495, endPoint y: 708, distance: 8.1
click at [1496, 716] on div "submit" at bounding box center [1502, 722] width 24 height 17
type input "5000"
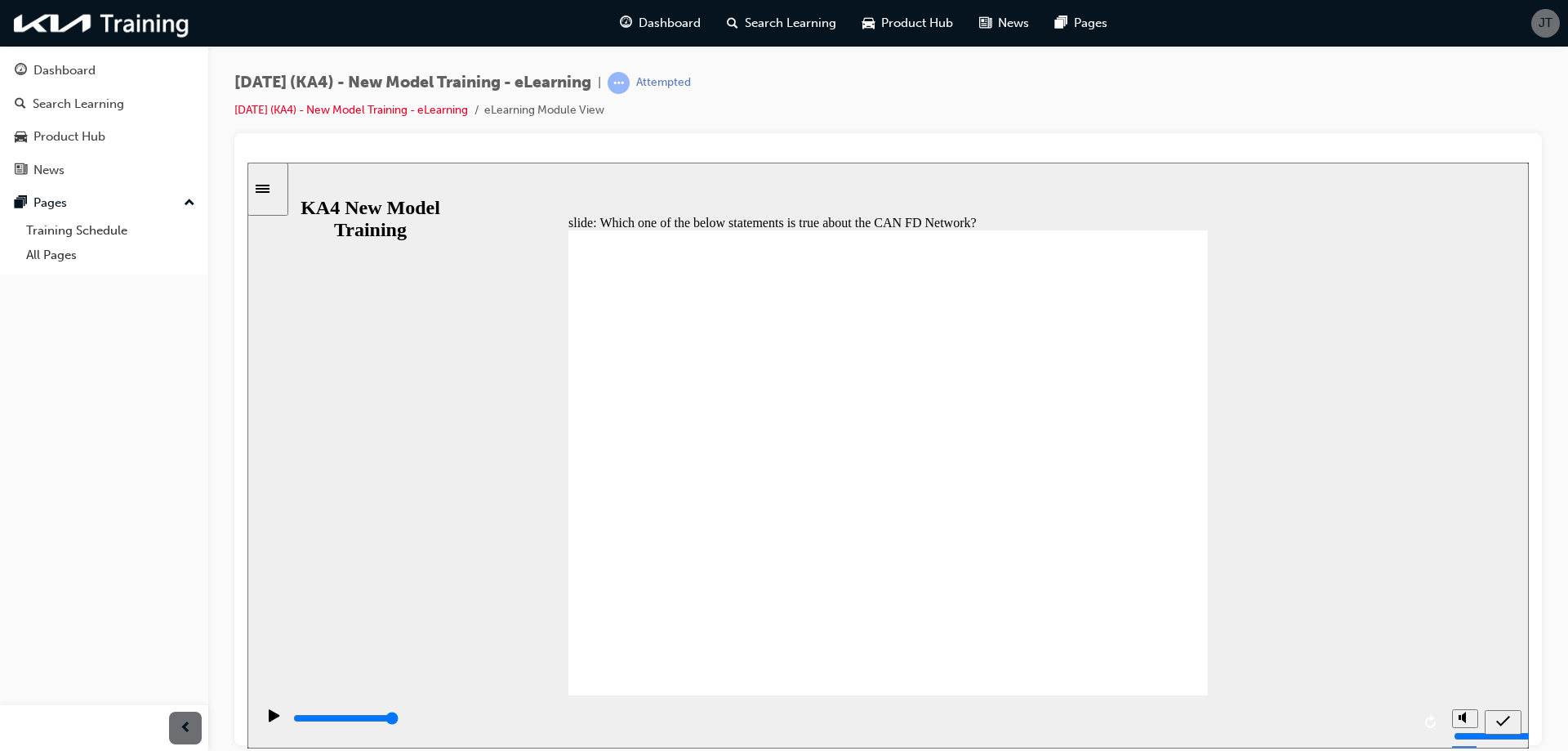
radio input "false"
radio input "true"
click at [1499, 719] on icon "submit" at bounding box center [1503, 721] width 14 height 15
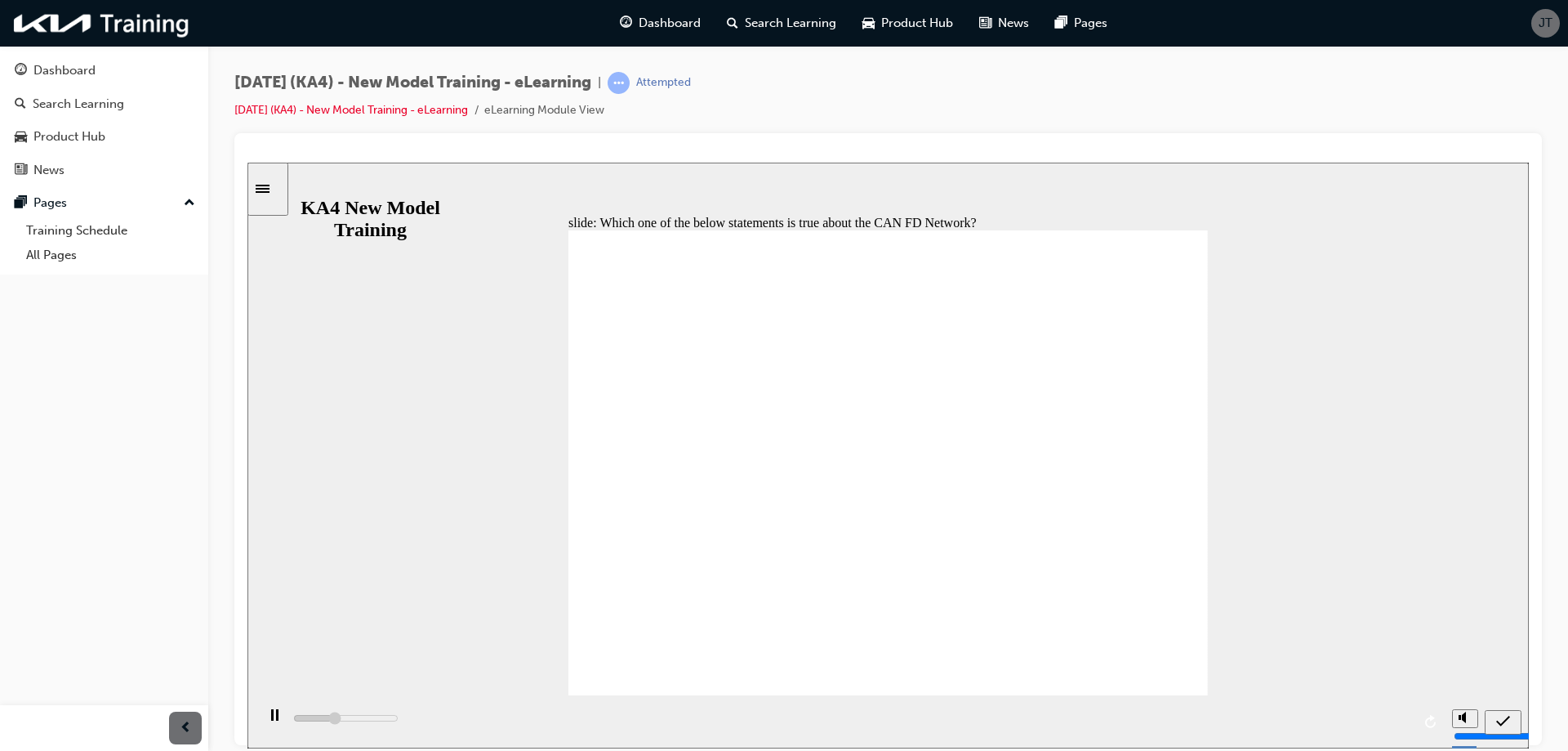
type input "5000"
radio input "false"
radio input "true"
click at [1504, 722] on icon "submit" at bounding box center [1503, 721] width 14 height 15
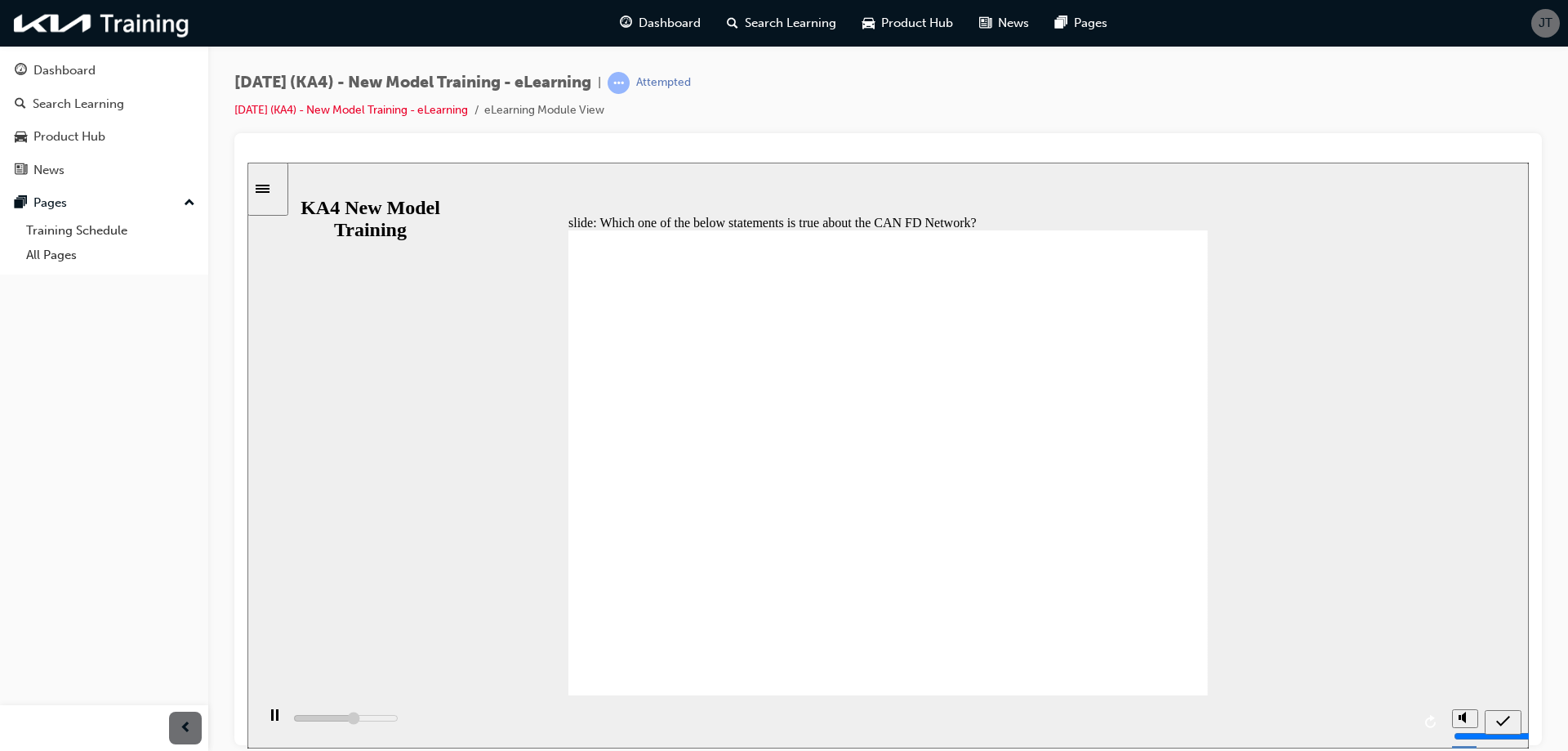
type input "5000"
radio input "false"
radio input "true"
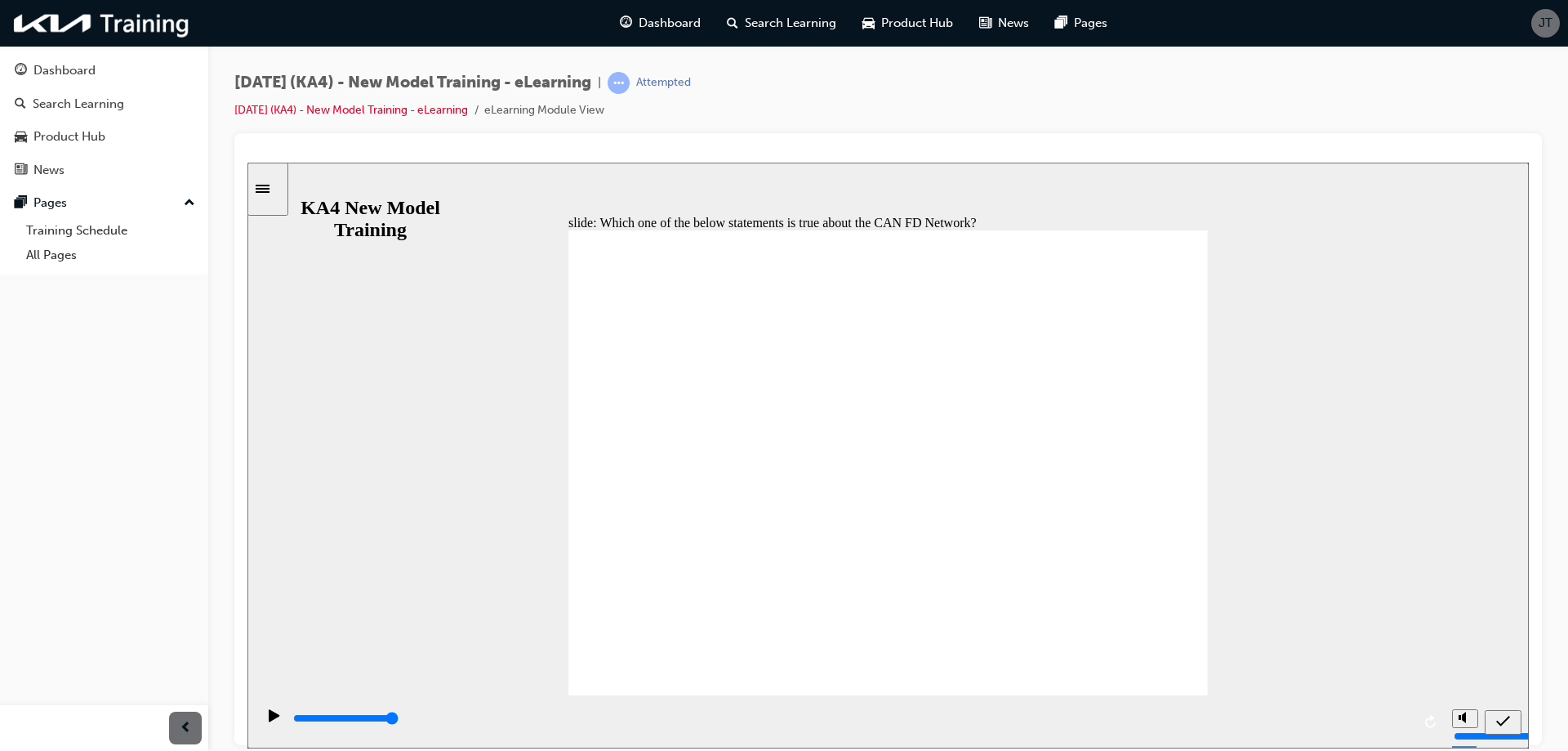
click at [1498, 722] on icon "submit" at bounding box center [1503, 720] width 14 height 10
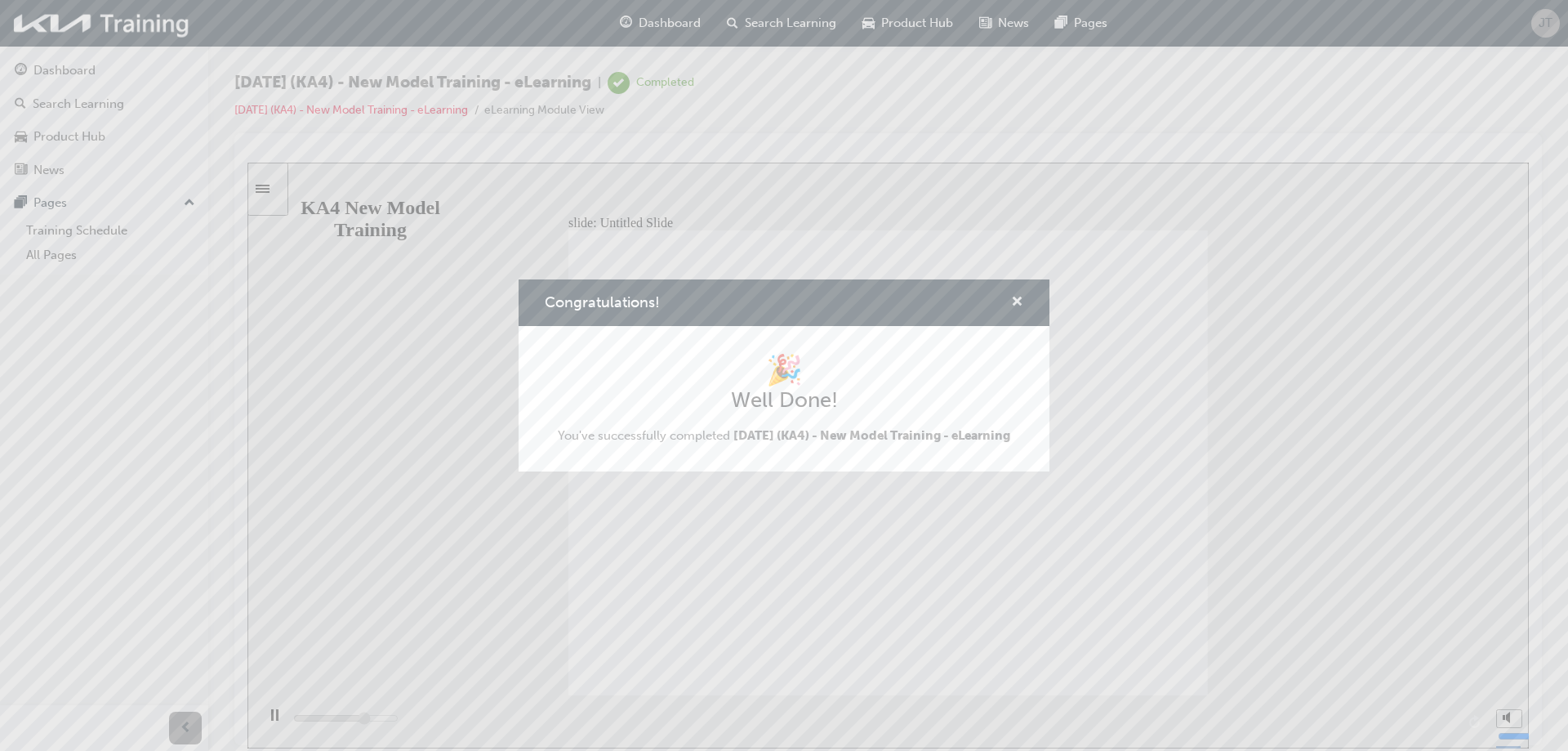
click at [1014, 301] on span "cross-icon" at bounding box center [1017, 303] width 12 height 15
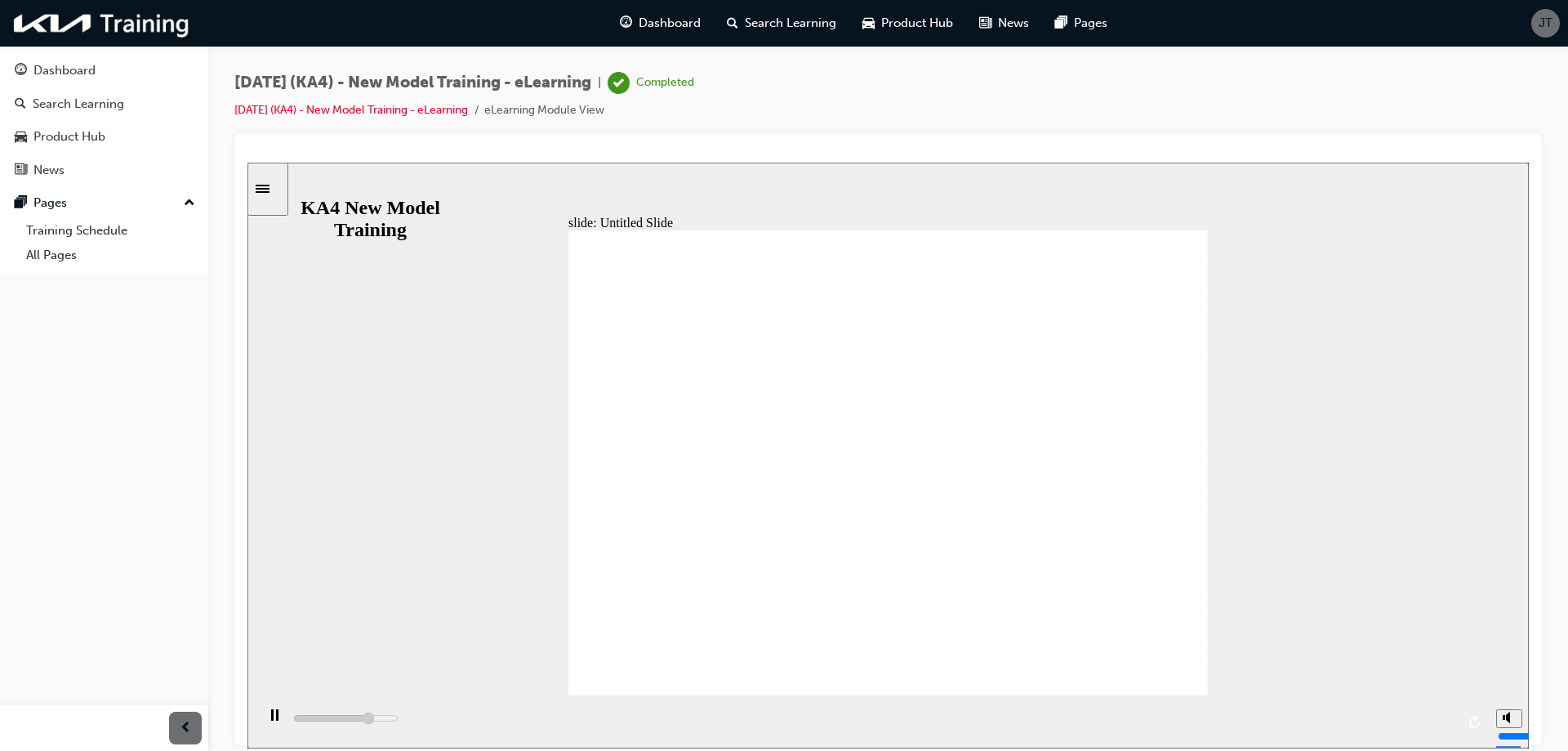
click at [155, 391] on div "Dashboard Search Learning Product Hub News Pages Pages Training Schedule All Pa…" at bounding box center [103, 355] width 208 height 711
type input "10000"
click at [95, 77] on div "Dashboard" at bounding box center [65, 71] width 62 height 19
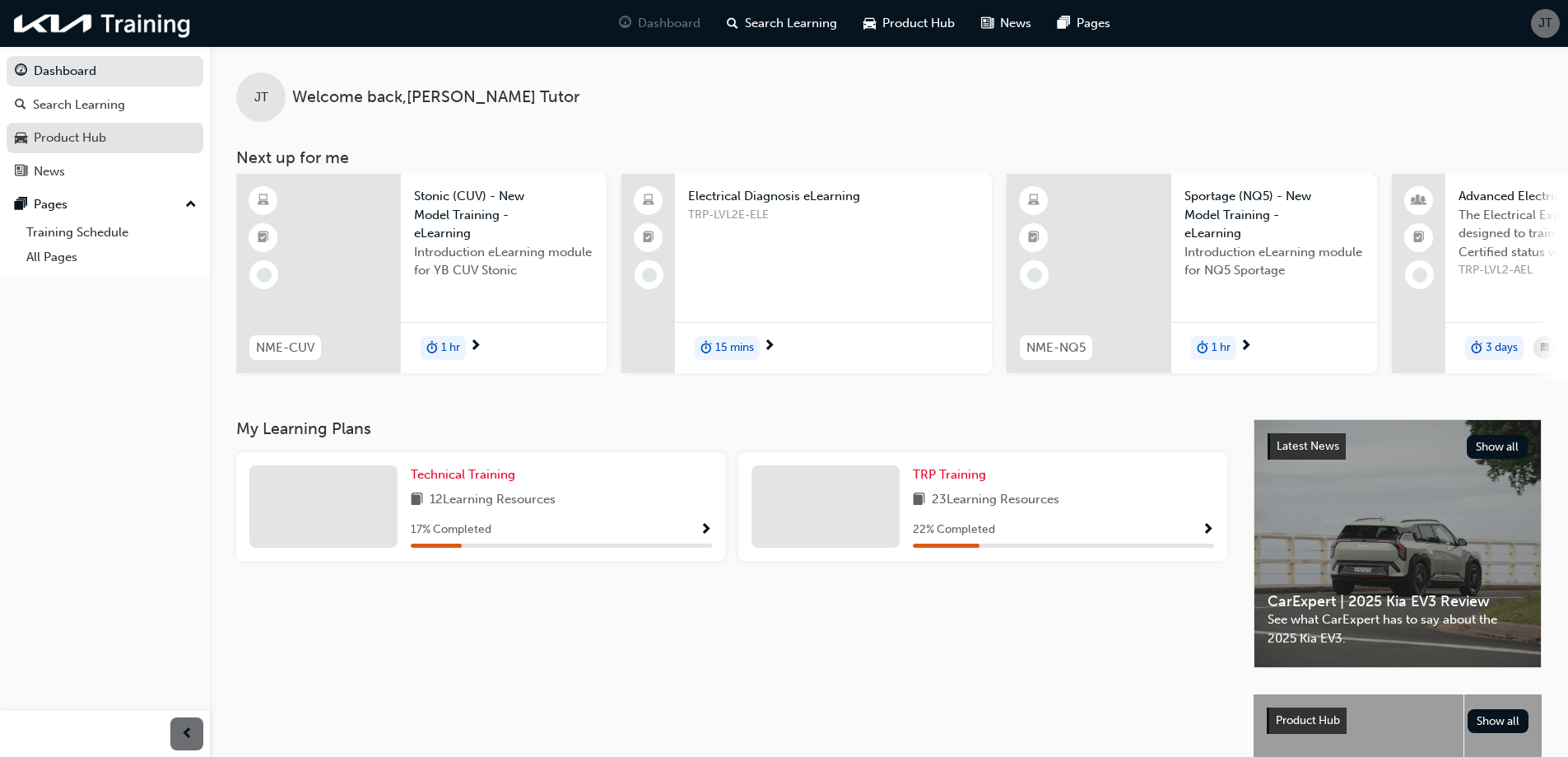
click at [75, 130] on div "Product Hub" at bounding box center [70, 138] width 72 height 19
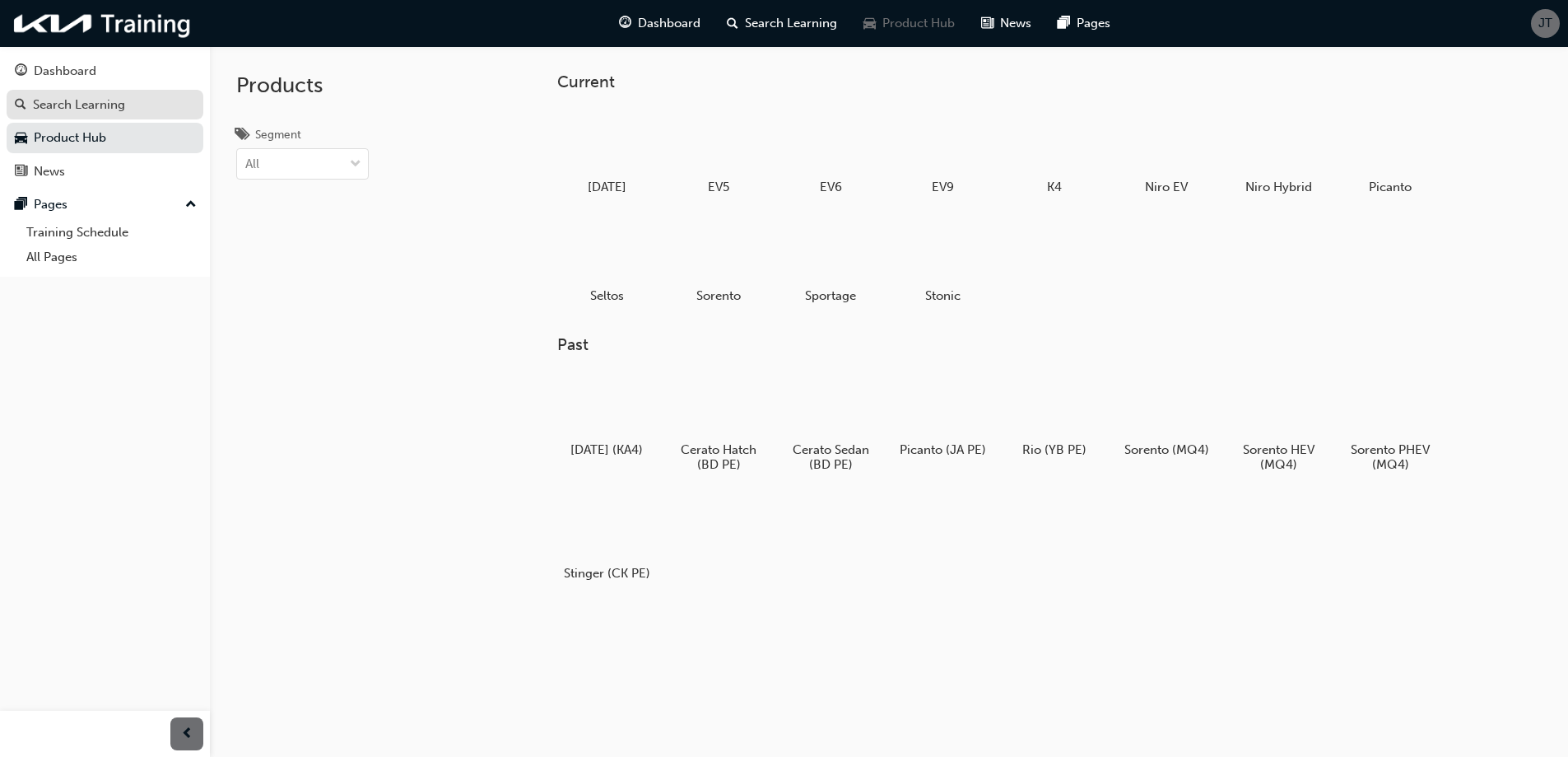
click at [88, 110] on div "Search Learning" at bounding box center [79, 105] width 92 height 19
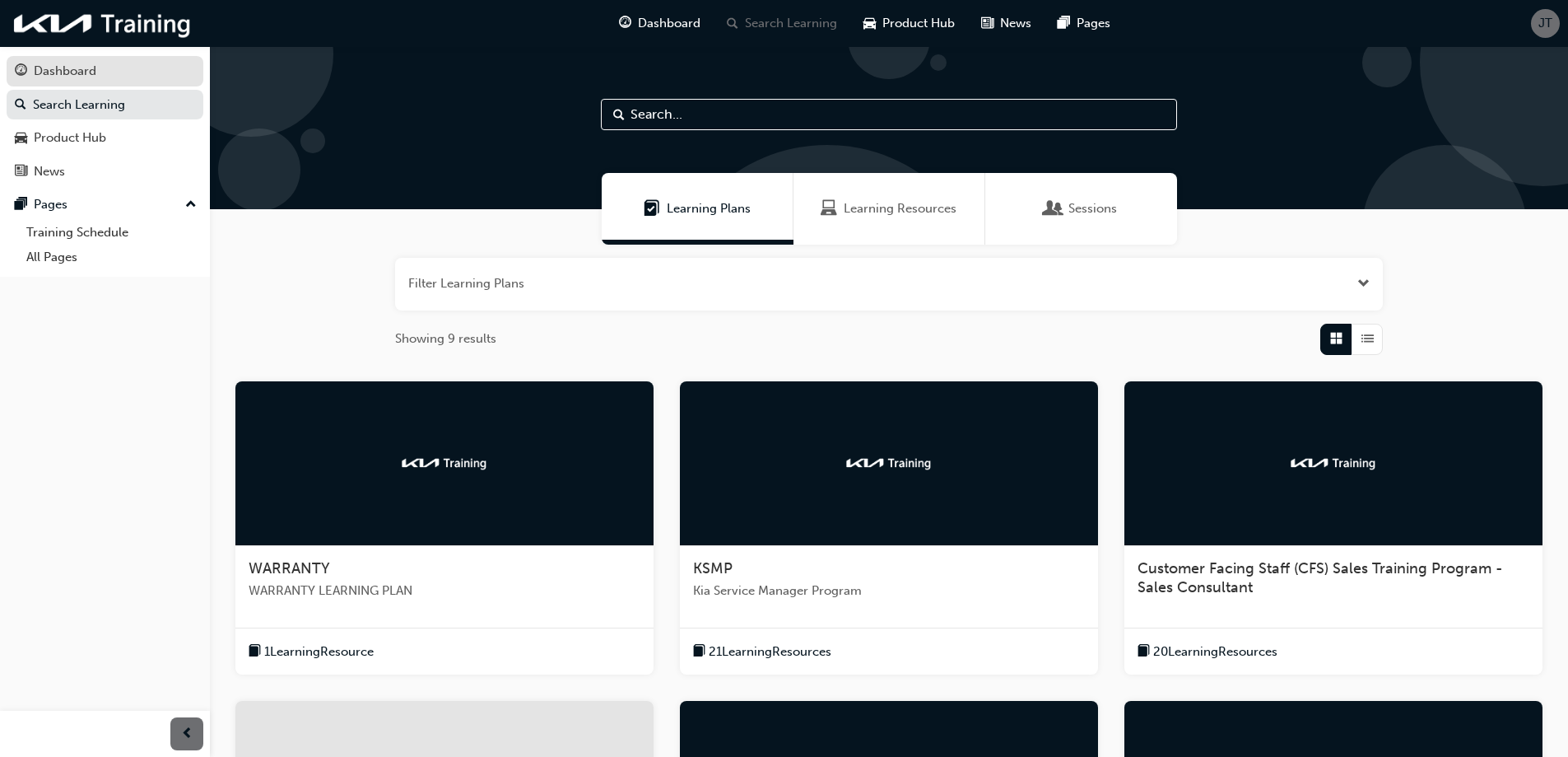
click at [61, 73] on div "Dashboard" at bounding box center [65, 71] width 63 height 19
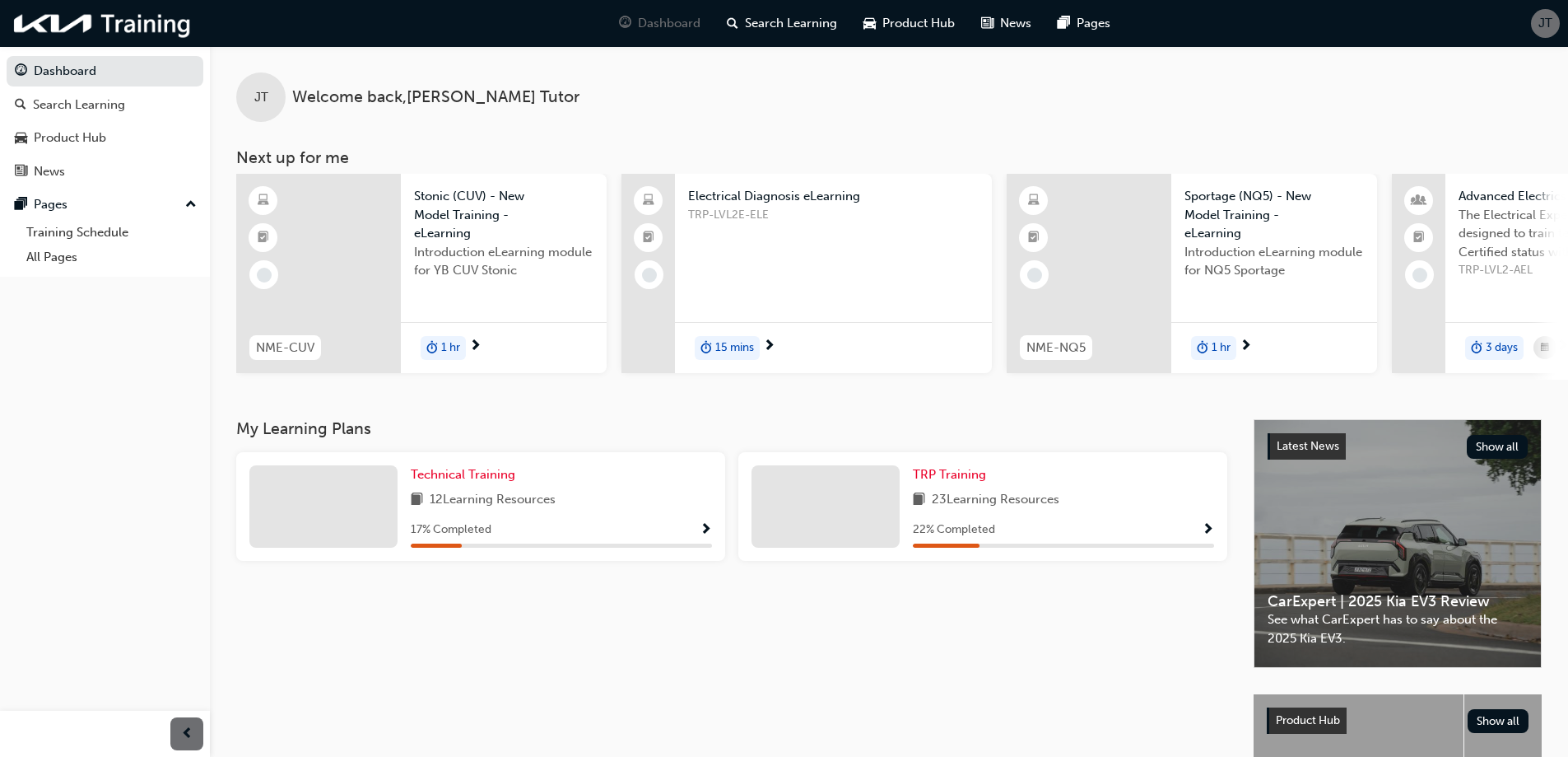
click at [1549, 18] on span "JT" at bounding box center [1545, 24] width 14 height 19
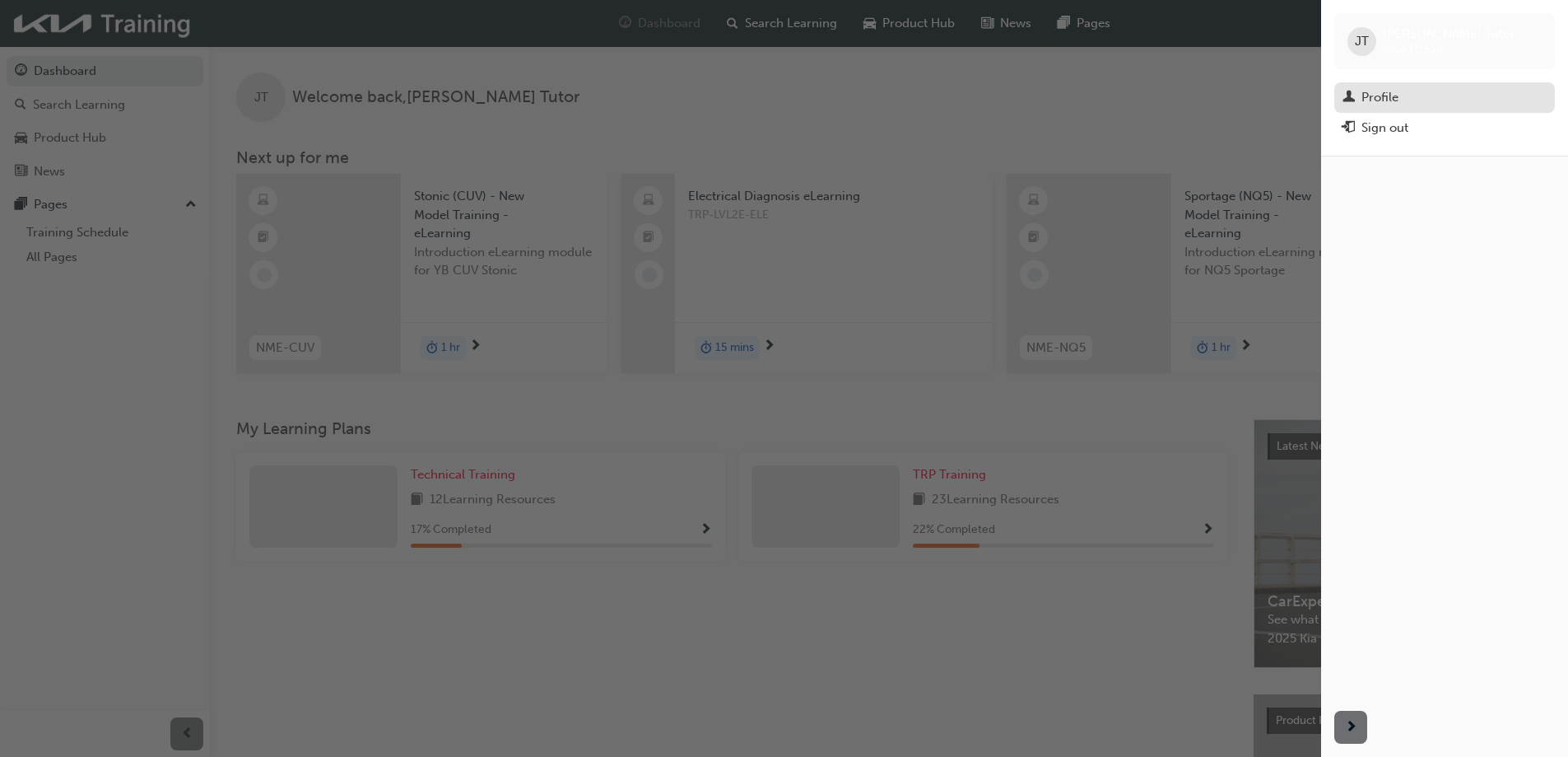
click at [1389, 94] on div "Profile" at bounding box center [1379, 98] width 37 height 19
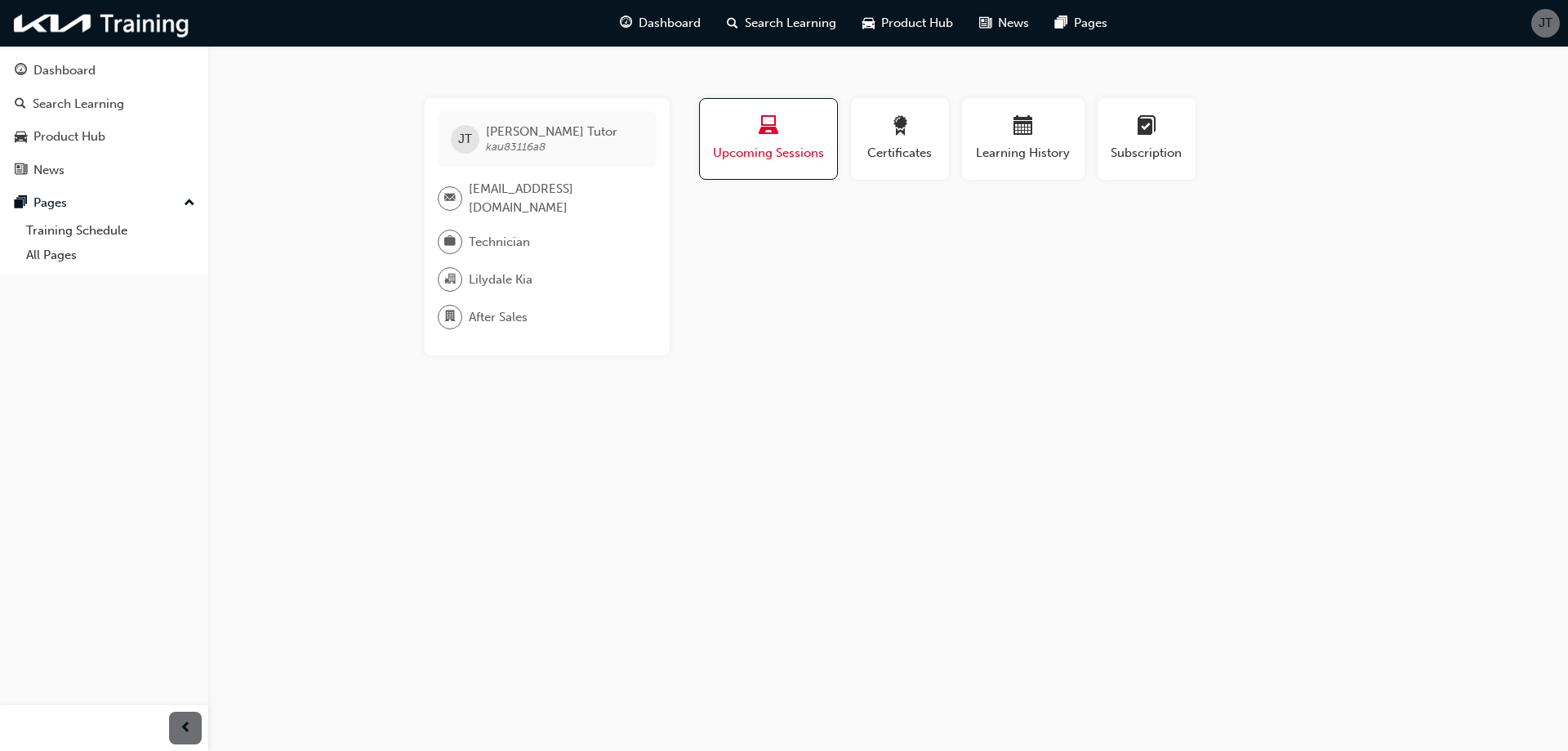
click at [759, 157] on span "Upcoming Sessions" at bounding box center [768, 153] width 113 height 19
click at [65, 76] on div "Dashboard" at bounding box center [65, 71] width 62 height 19
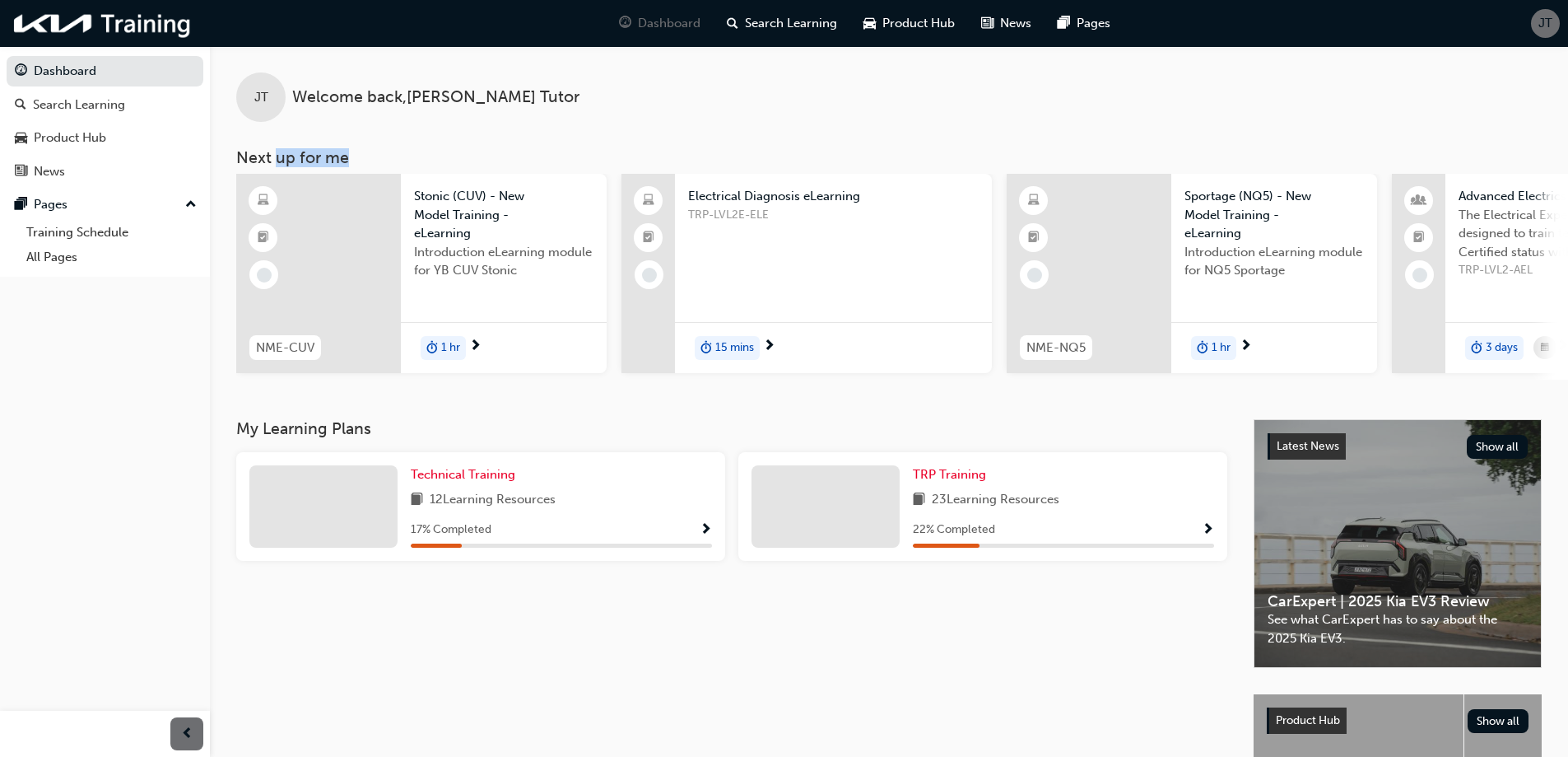
drag, startPoint x: 280, startPoint y: 159, endPoint x: 402, endPoint y: 159, distance: 122.0
click at [402, 159] on h3 "Next up for me" at bounding box center [888, 157] width 1358 height 19
click at [569, 506] on div "12 Learning Resources" at bounding box center [561, 501] width 301 height 21
click at [506, 507] on span "12 Learning Resources" at bounding box center [492, 501] width 126 height 21
click at [702, 529] on span "Show Progress" at bounding box center [705, 530] width 12 height 15
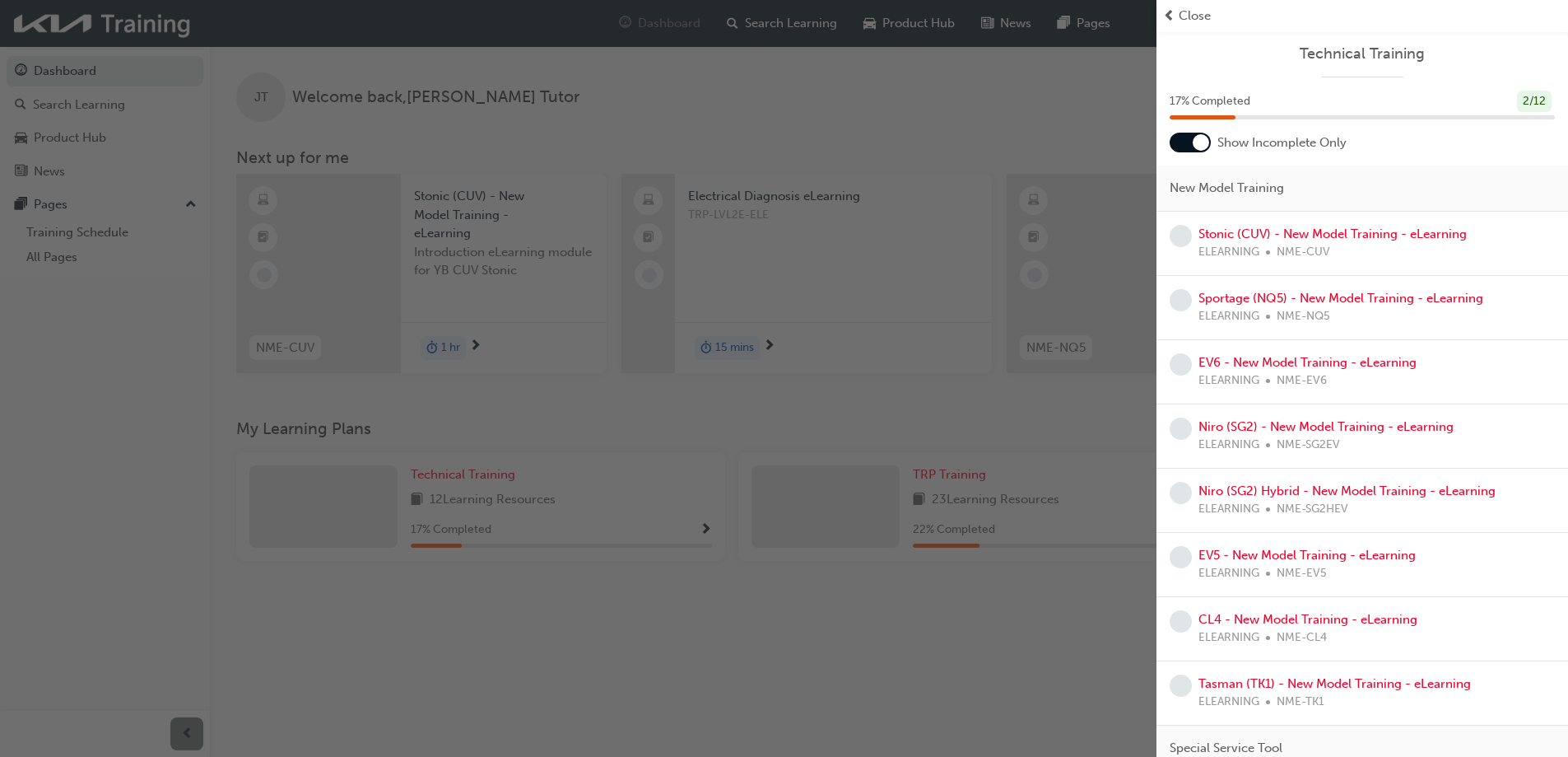
click at [1240, 101] on span "17 % Completed" at bounding box center [1210, 102] width 81 height 19
click at [1184, 145] on div at bounding box center [1190, 142] width 41 height 20
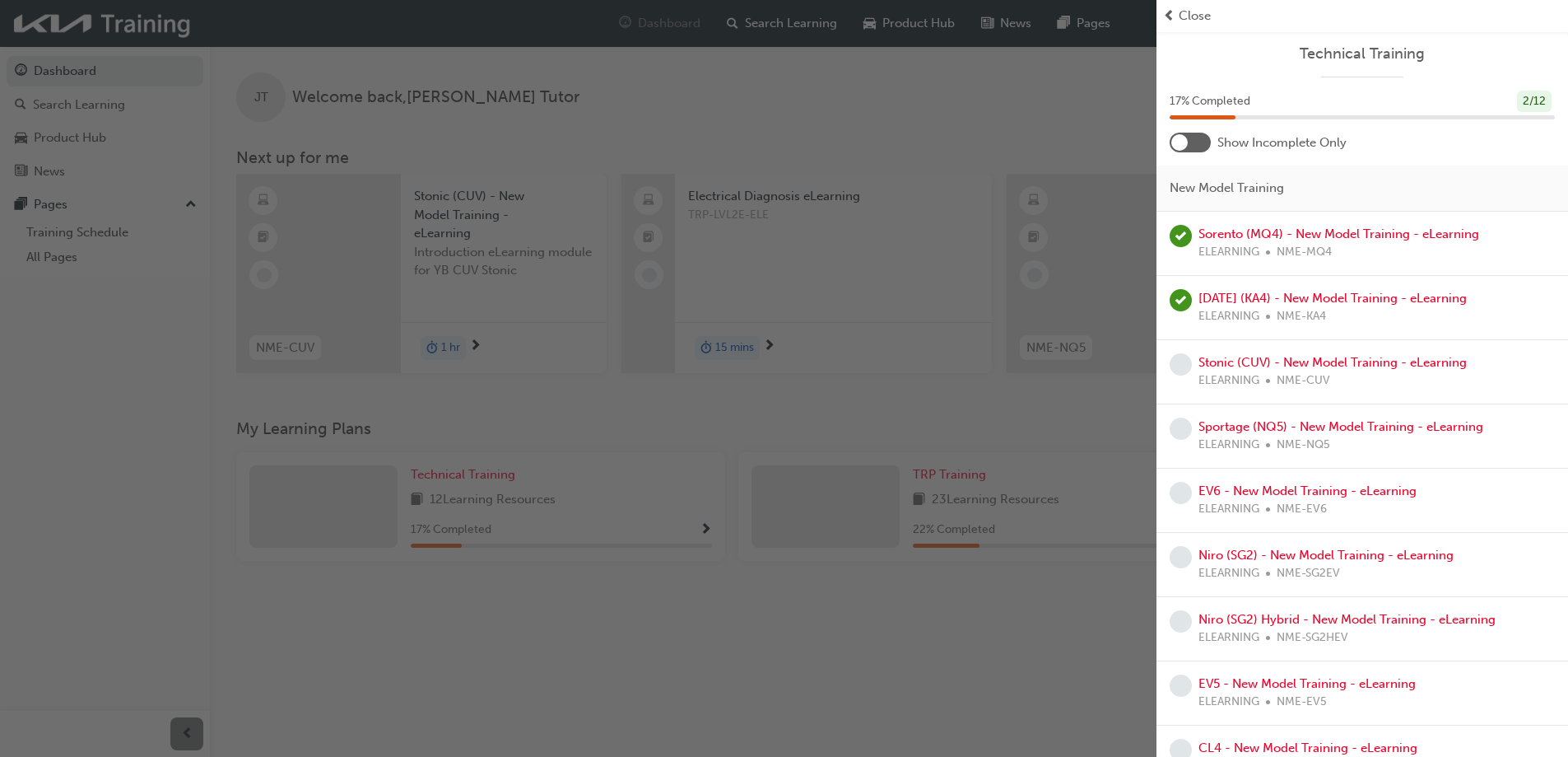
scroll to position [83, 0]
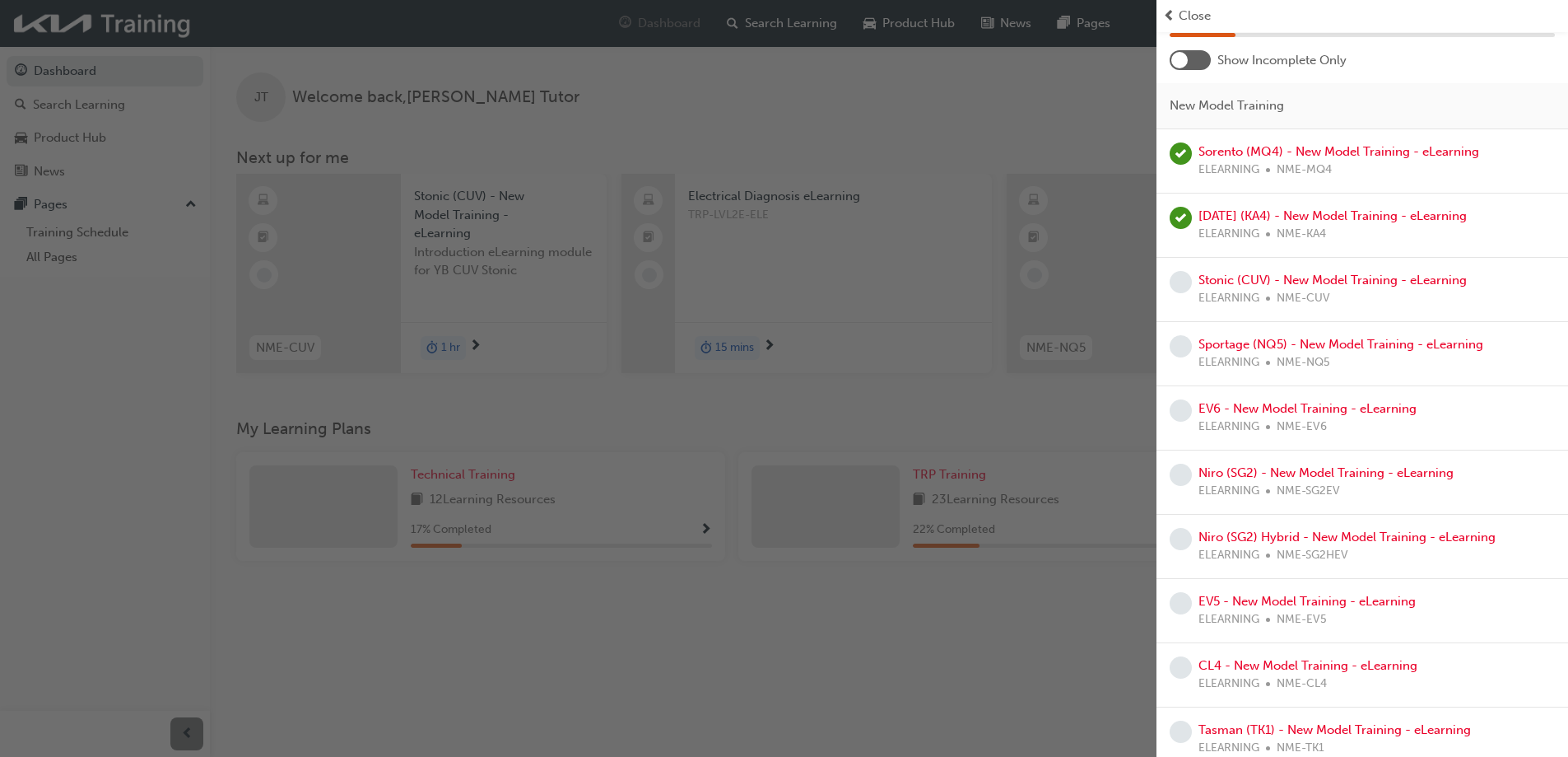
click at [1299, 294] on span "NME-CUV" at bounding box center [1304, 299] width 53 height 19
click at [1306, 280] on link "Stonic (CUV) - New Model Training - eLearning" at bounding box center [1332, 280] width 268 height 15
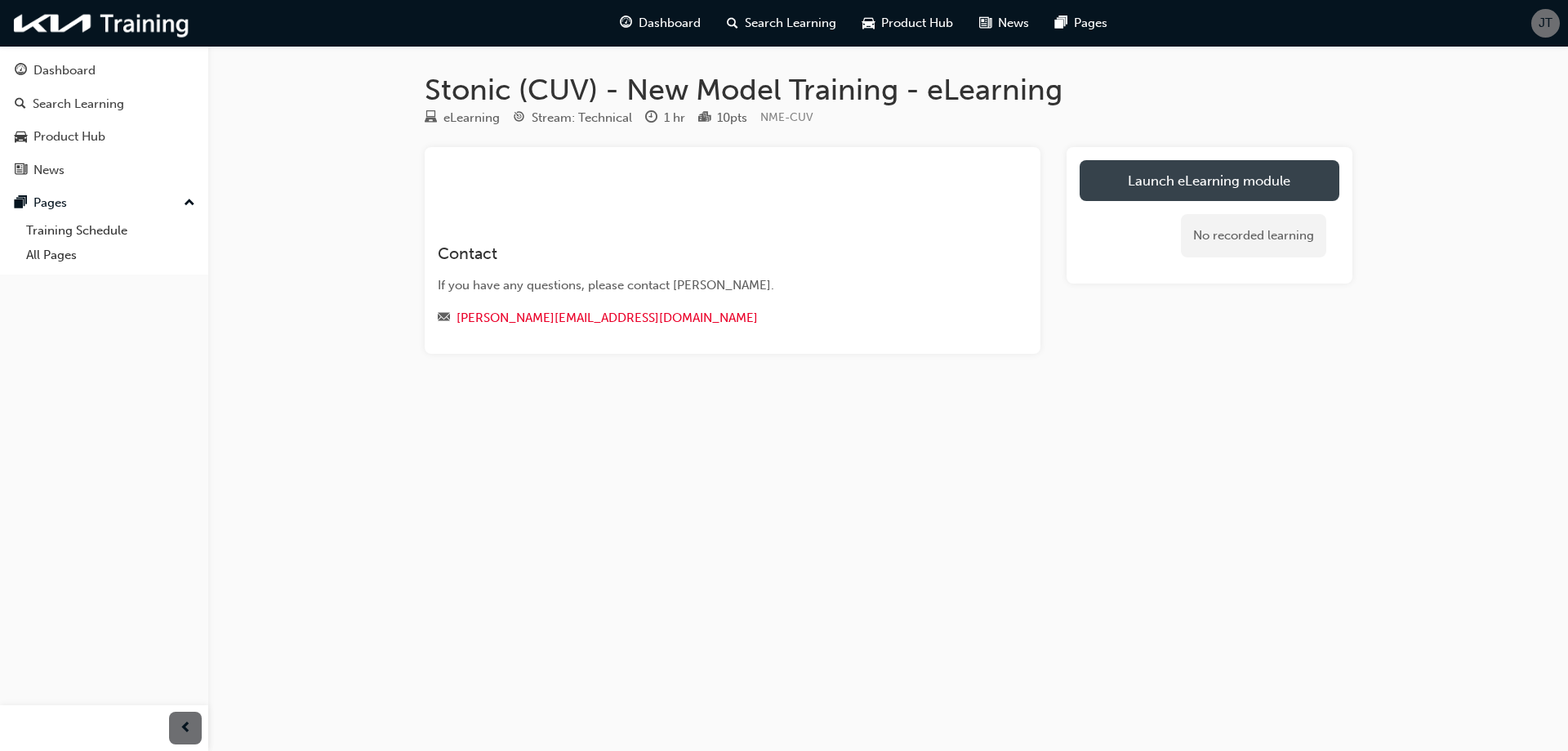
click at [1237, 176] on link "Launch eLearning module" at bounding box center [1210, 180] width 260 height 40
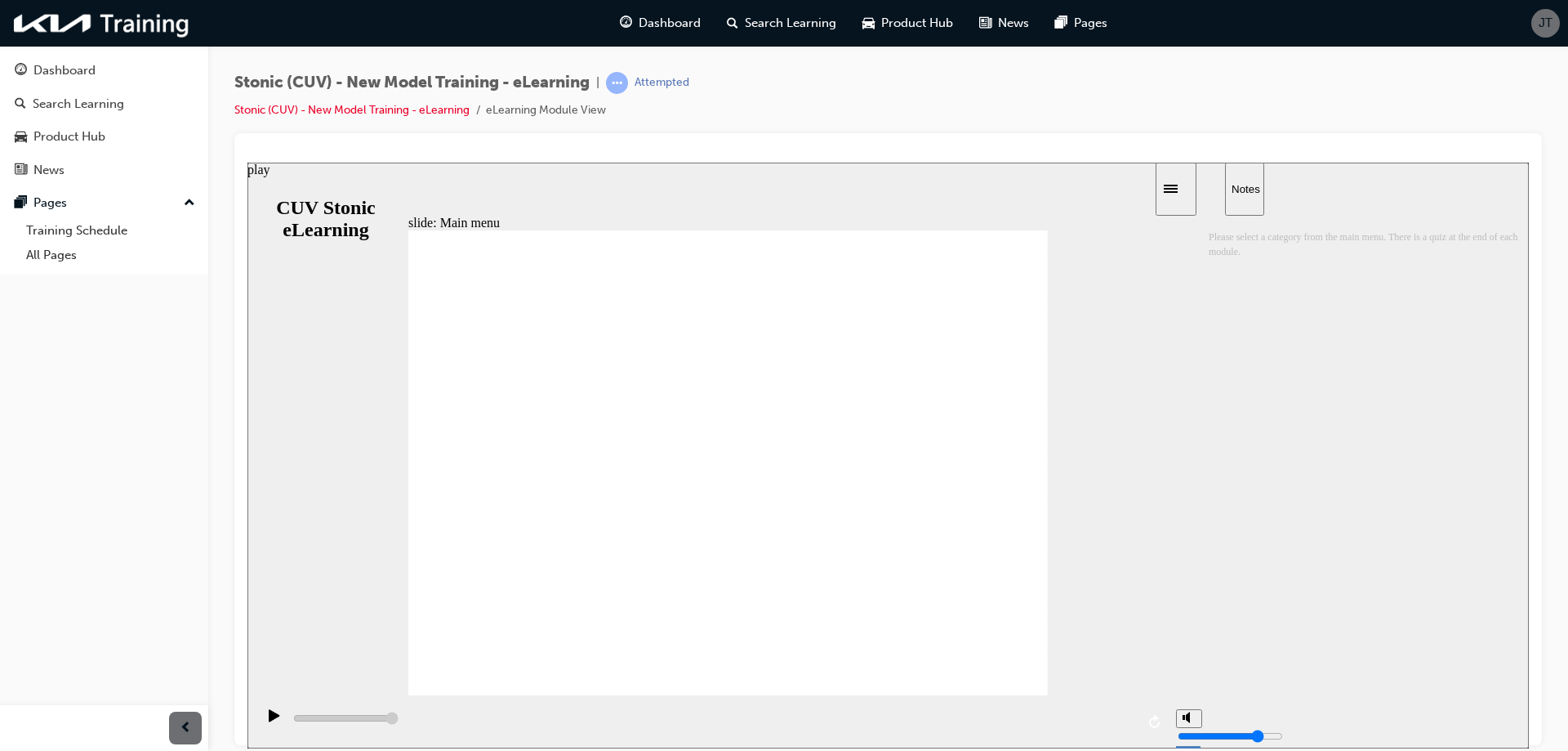
click at [270, 721] on icon "play" at bounding box center [274, 714] width 10 height 12
type input "6000"
click at [1176, 188] on div "Sidebar Toggle" at bounding box center [1177, 188] width 28 height 12
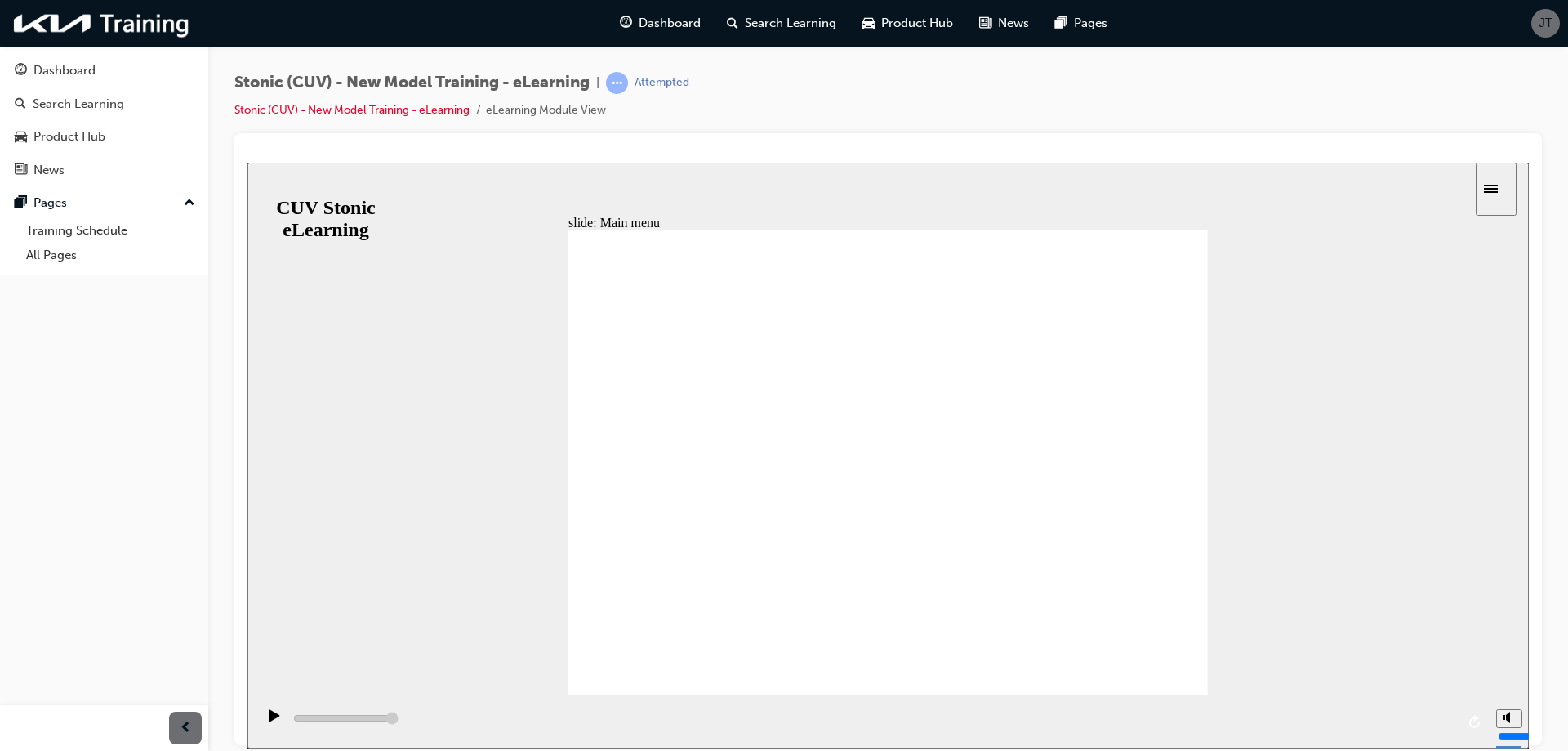
click at [1497, 183] on icon "Sidebar Toggle" at bounding box center [1497, 187] width 24 height 9
